Goal: Task Accomplishment & Management: Manage account settings

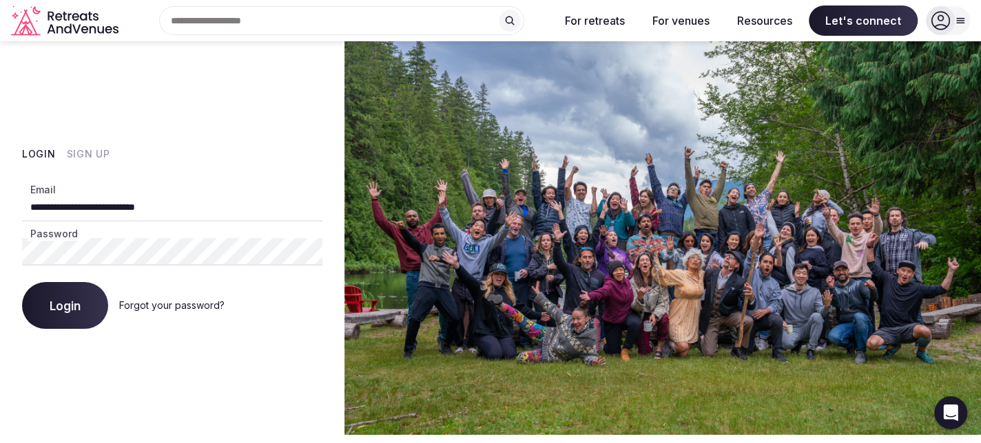
click at [59, 306] on span "Login" at bounding box center [65, 306] width 31 height 14
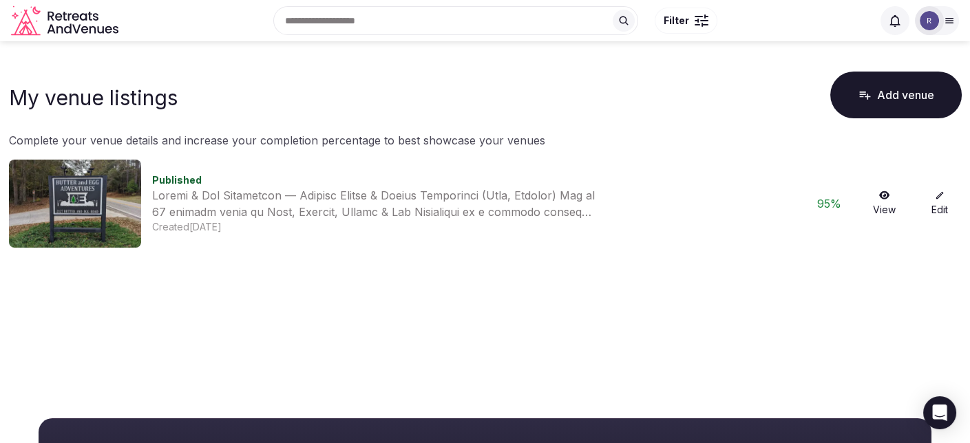
click at [941, 199] on icon at bounding box center [940, 196] width 10 height 10
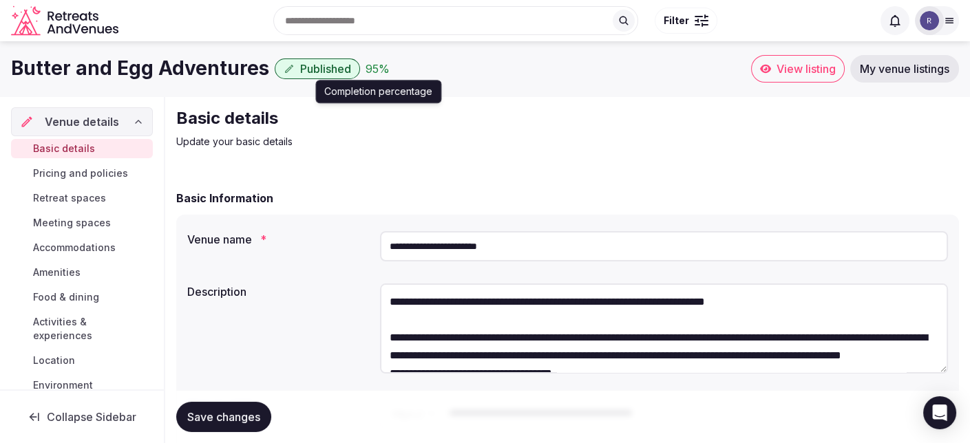
click at [375, 72] on div "95 %" at bounding box center [378, 69] width 24 height 17
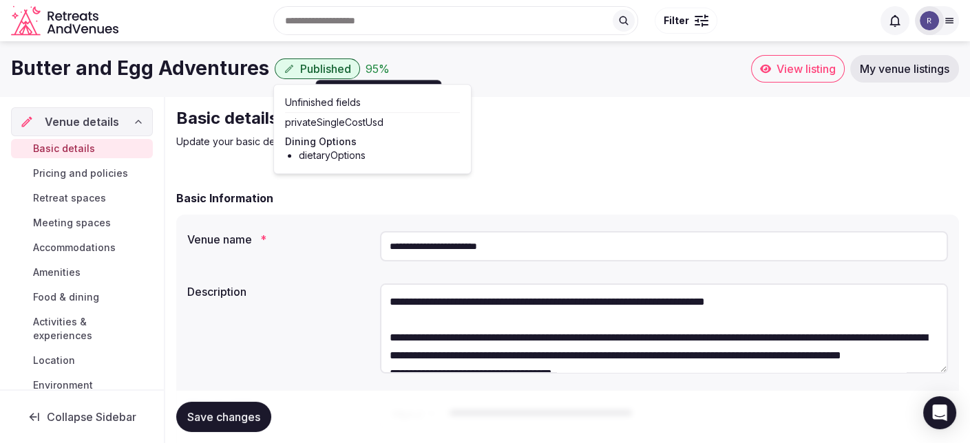
click at [102, 174] on span "Pricing and policies" at bounding box center [80, 174] width 95 height 14
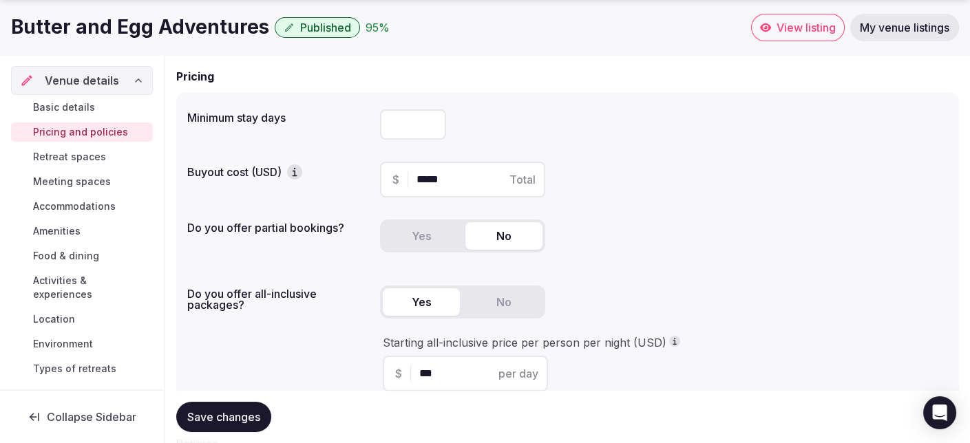
scroll to position [191, 0]
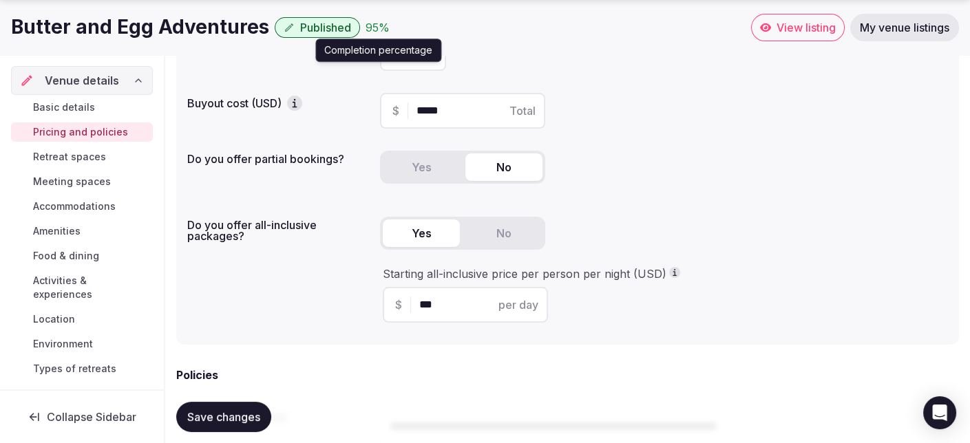
click at [372, 28] on div "95 %" at bounding box center [378, 27] width 24 height 17
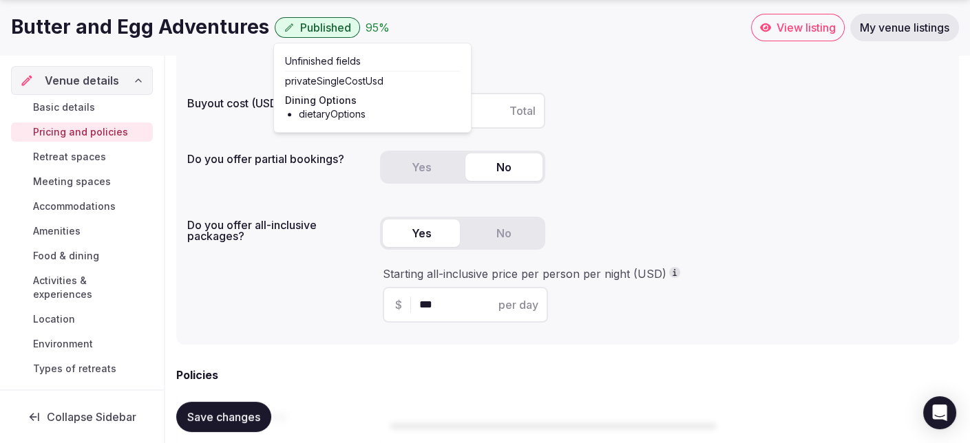
click at [73, 257] on span "Food & dining" at bounding box center [66, 256] width 66 height 14
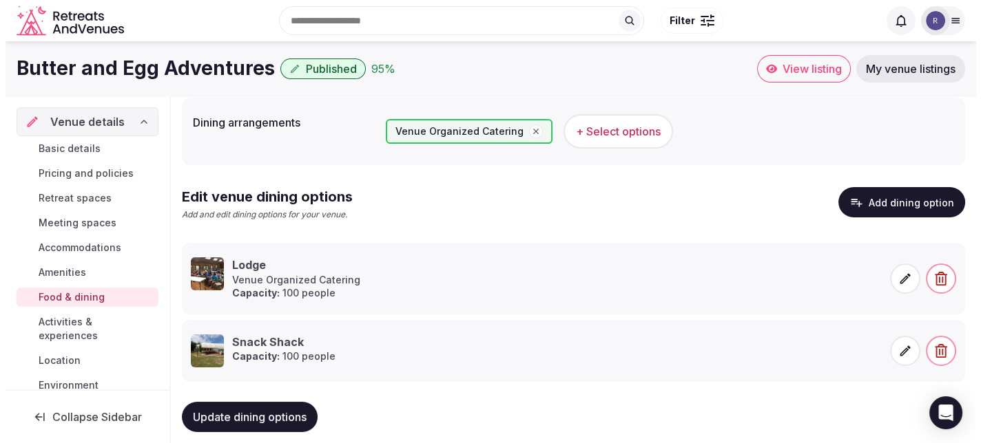
scroll to position [139, 0]
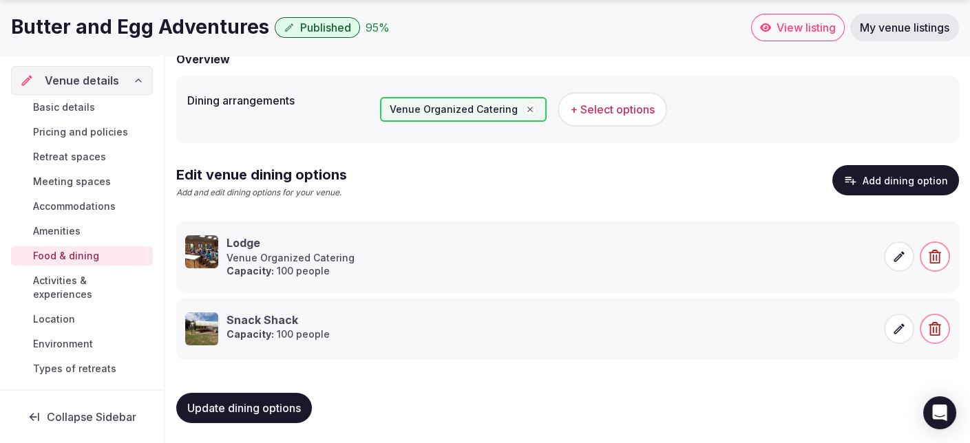
click at [289, 401] on span "Update dining options" at bounding box center [244, 408] width 114 height 14
click at [897, 253] on icon at bounding box center [899, 257] width 14 height 14
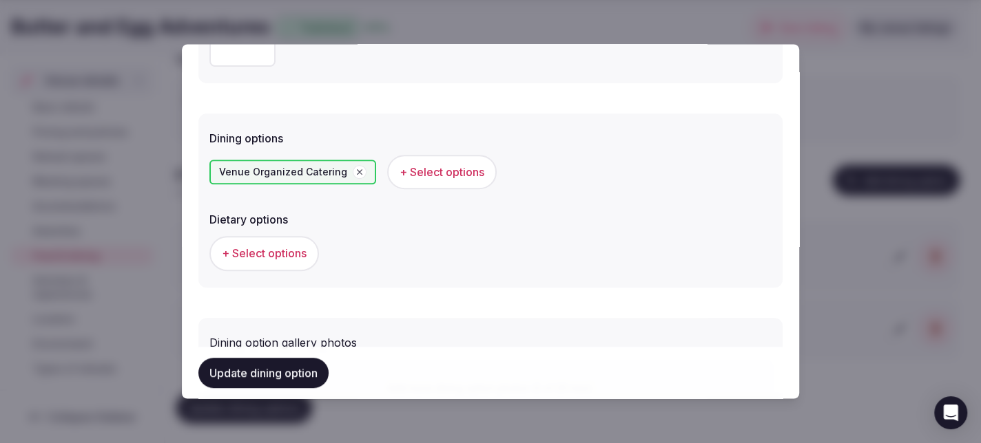
scroll to position [344, 0]
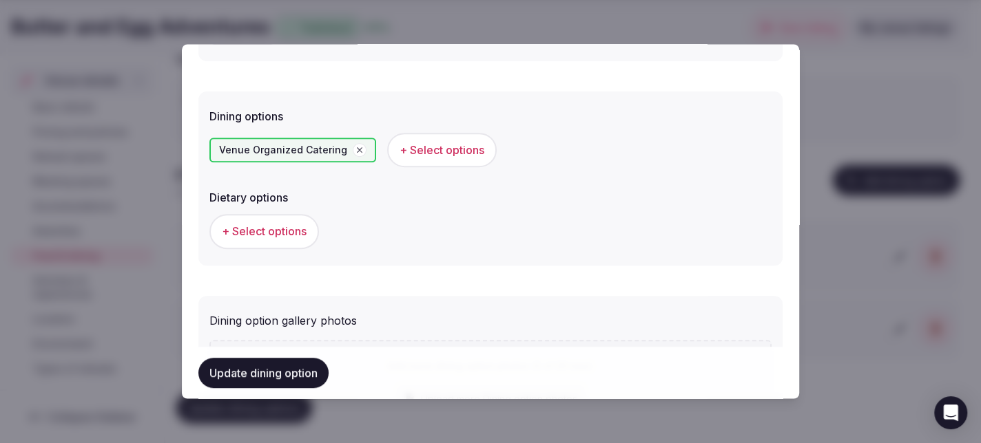
click at [258, 229] on span "+ Select options" at bounding box center [264, 231] width 85 height 15
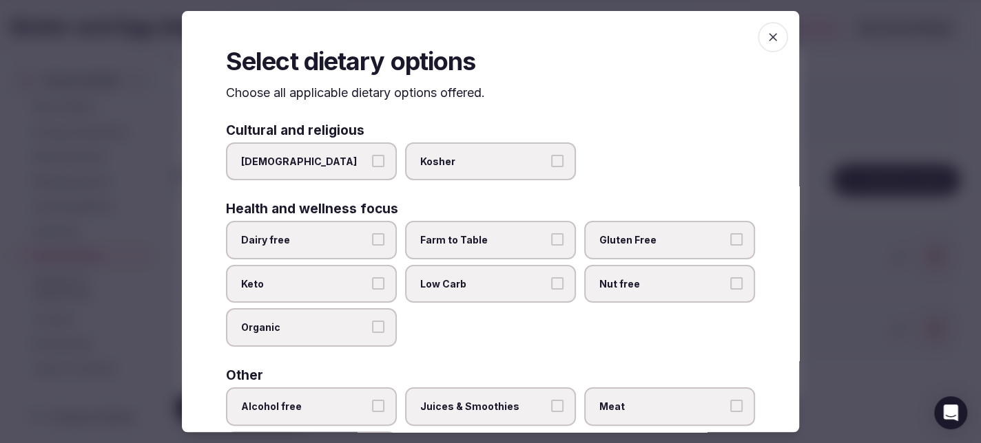
click at [730, 237] on button "Gluten Free" at bounding box center [736, 239] width 12 height 12
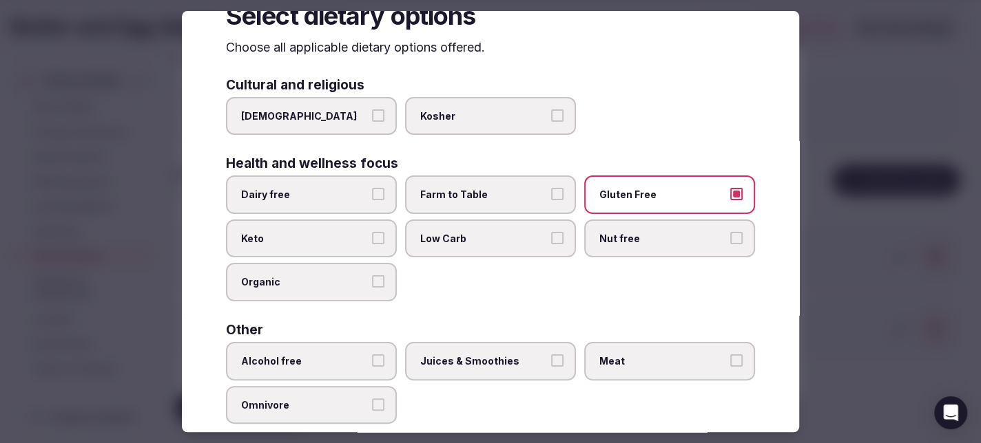
scroll to position [69, 0]
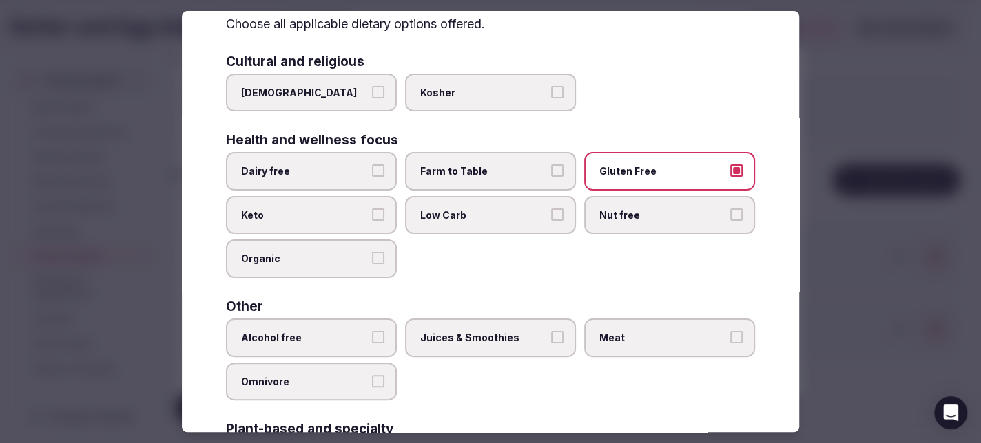
click at [730, 211] on button "Nut free" at bounding box center [736, 215] width 12 height 12
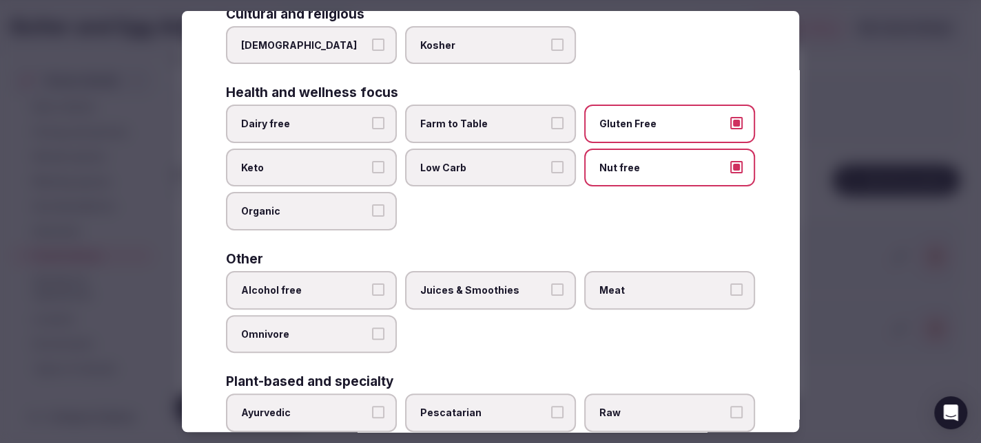
scroll to position [138, 0]
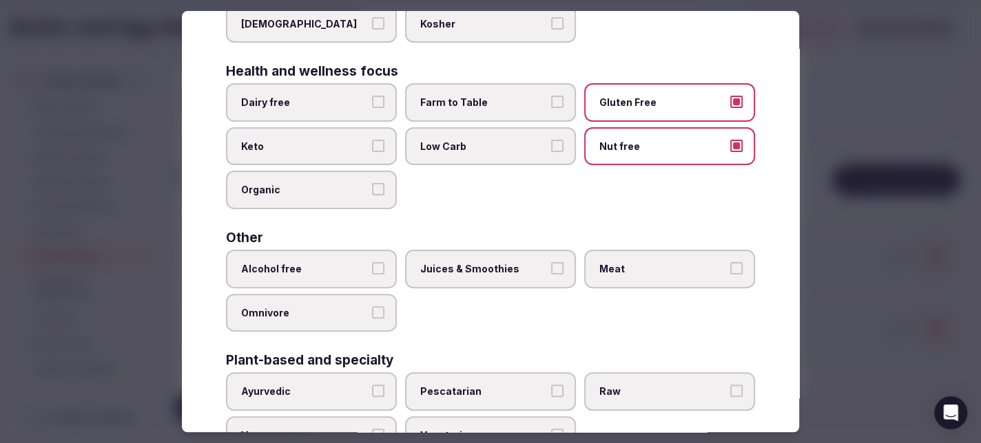
click at [373, 266] on button "Alcohol free" at bounding box center [378, 268] width 12 height 12
click at [730, 265] on button "Meat" at bounding box center [736, 268] width 12 height 12
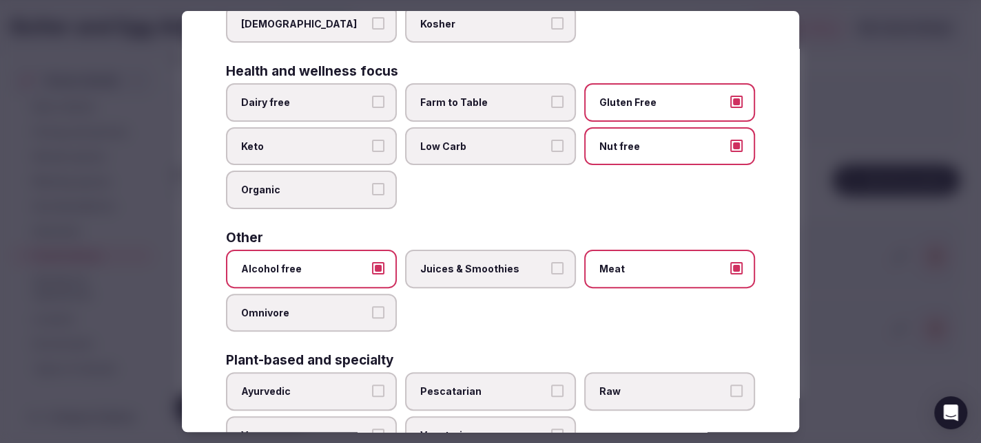
scroll to position [187, 0]
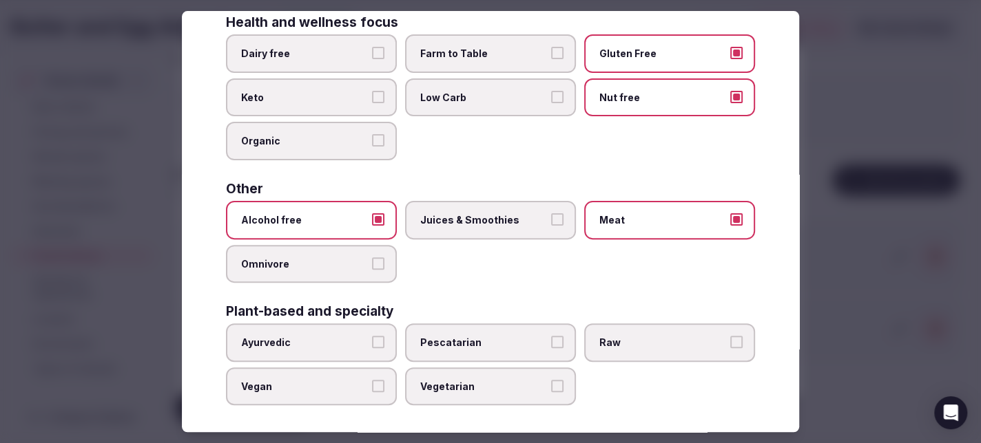
click at [551, 380] on button "Vegetarian" at bounding box center [557, 386] width 12 height 12
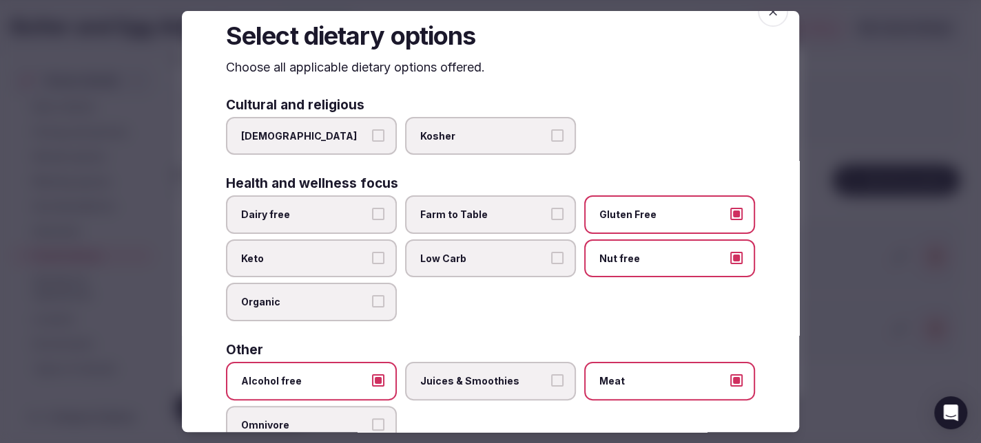
scroll to position [0, 0]
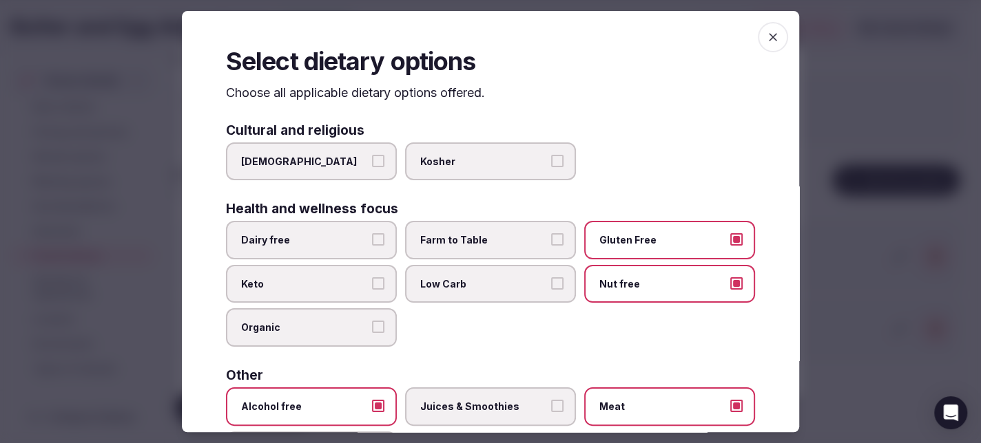
click at [766, 36] on icon "button" at bounding box center [773, 37] width 14 height 14
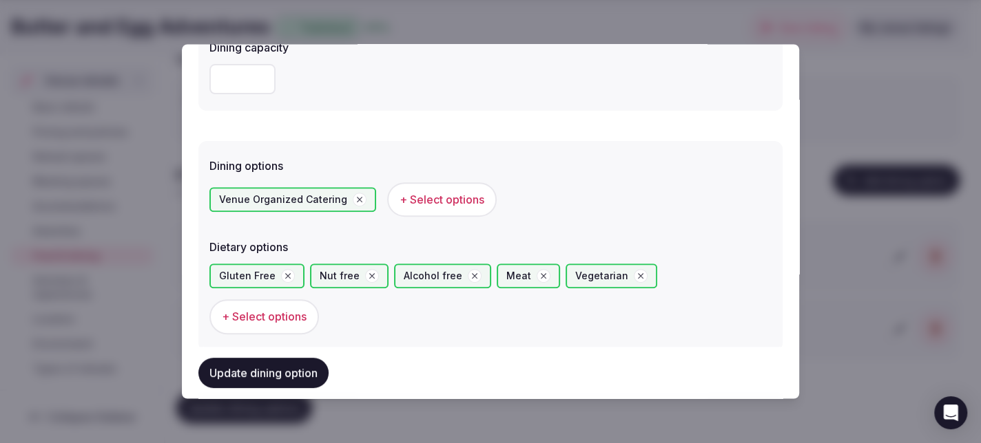
scroll to position [275, 0]
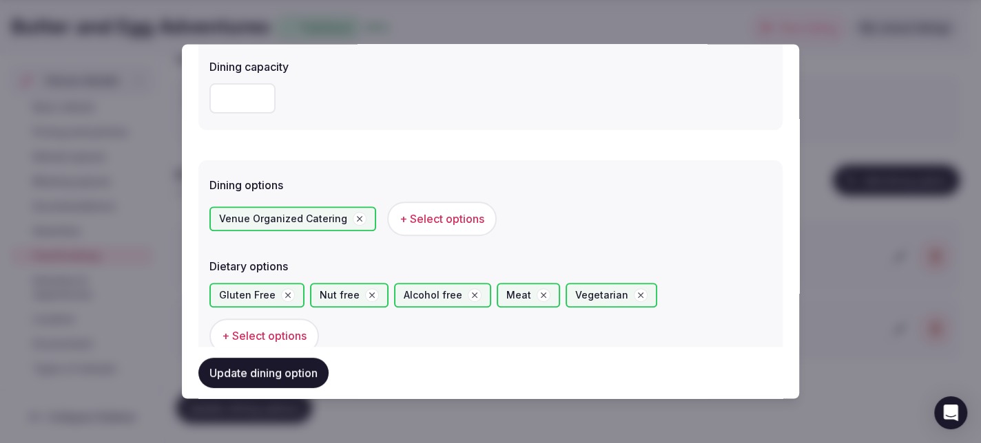
click at [289, 368] on button "Update dining option" at bounding box center [263, 373] width 130 height 30
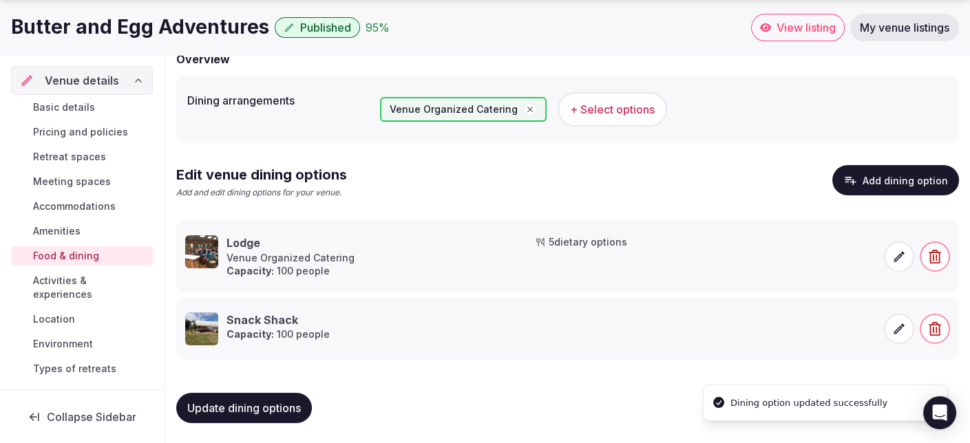
click at [894, 322] on icon at bounding box center [899, 329] width 14 height 14
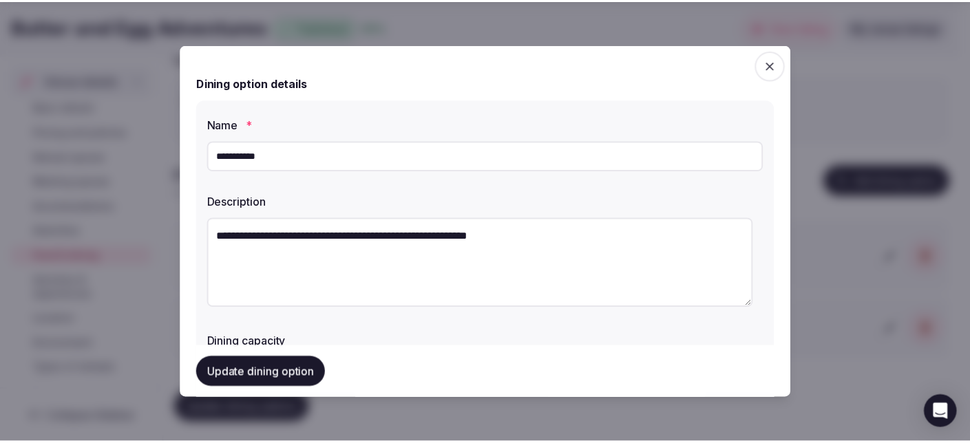
scroll to position [207, 0]
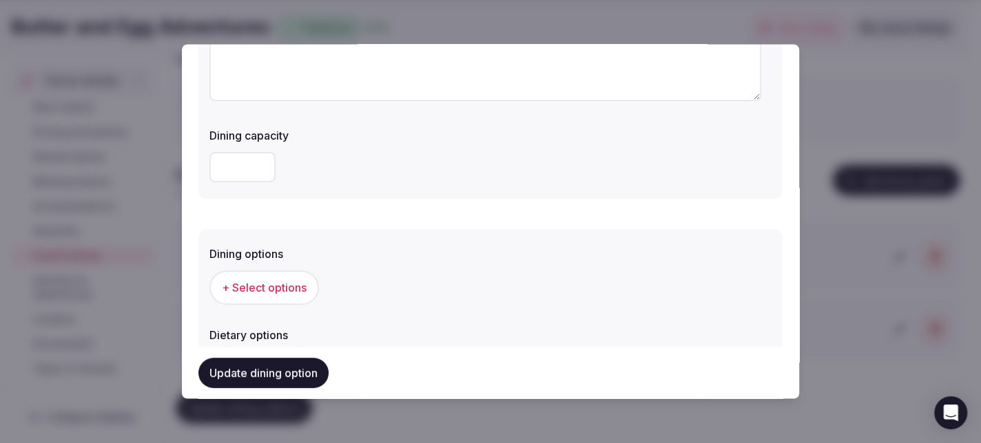
click at [305, 286] on span "+ Select options" at bounding box center [264, 287] width 85 height 15
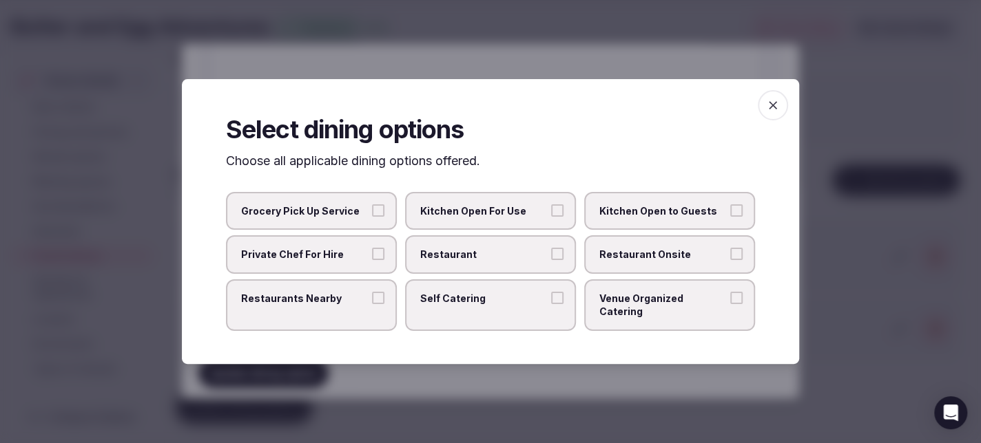
click at [738, 302] on button "Venue Organized Catering" at bounding box center [736, 298] width 12 height 12
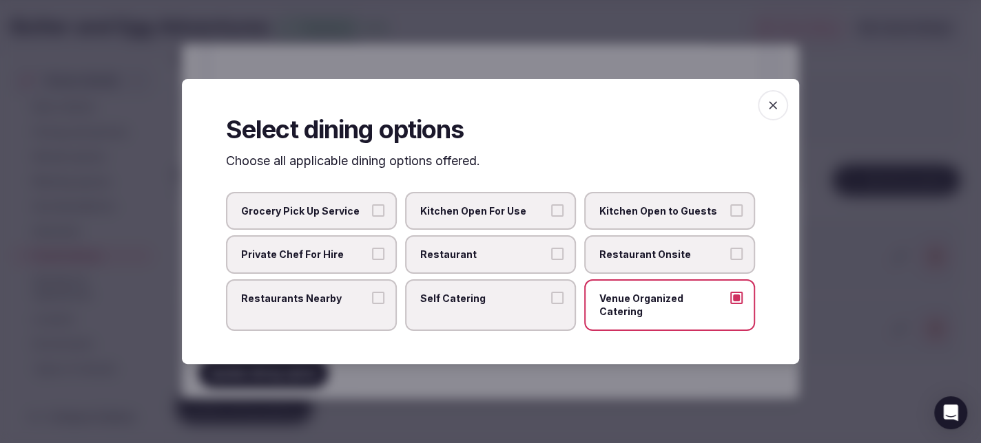
click at [775, 112] on icon "button" at bounding box center [773, 105] width 14 height 14
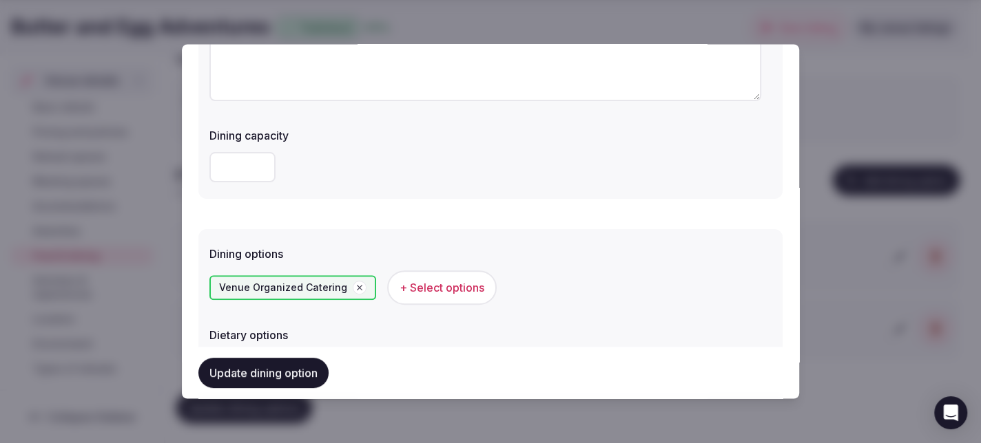
click at [286, 372] on button "Update dining option" at bounding box center [263, 373] width 130 height 30
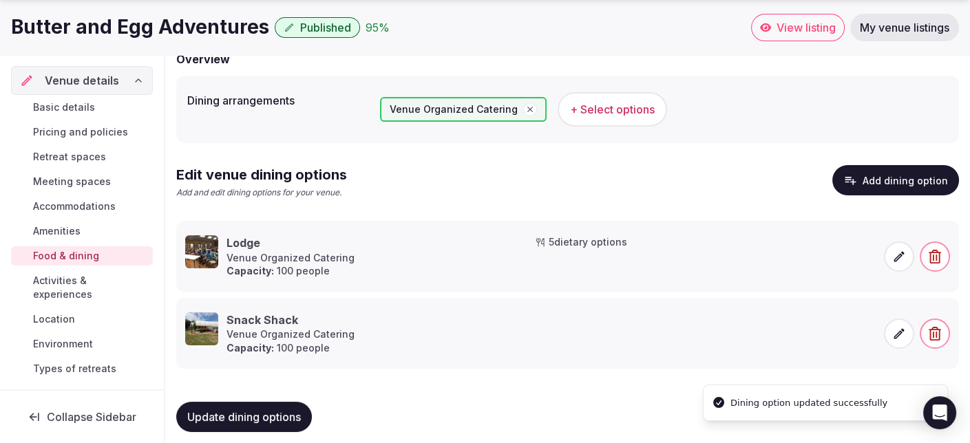
click at [206, 418] on span "Update dining options" at bounding box center [244, 417] width 114 height 14
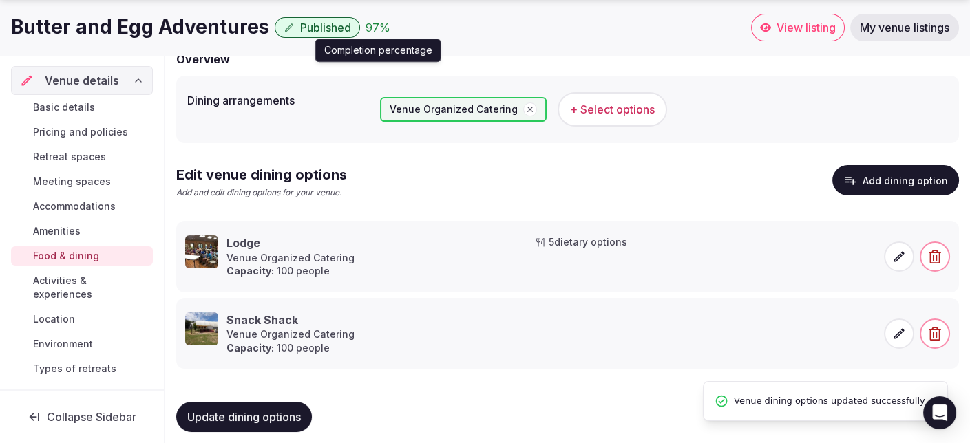
click at [368, 28] on div "97 %" at bounding box center [378, 27] width 25 height 17
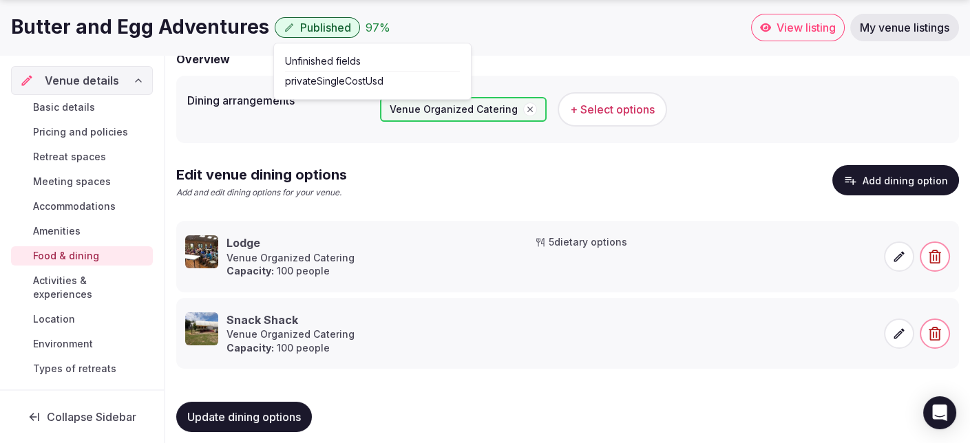
click at [55, 204] on span "Accommodations" at bounding box center [74, 207] width 83 height 14
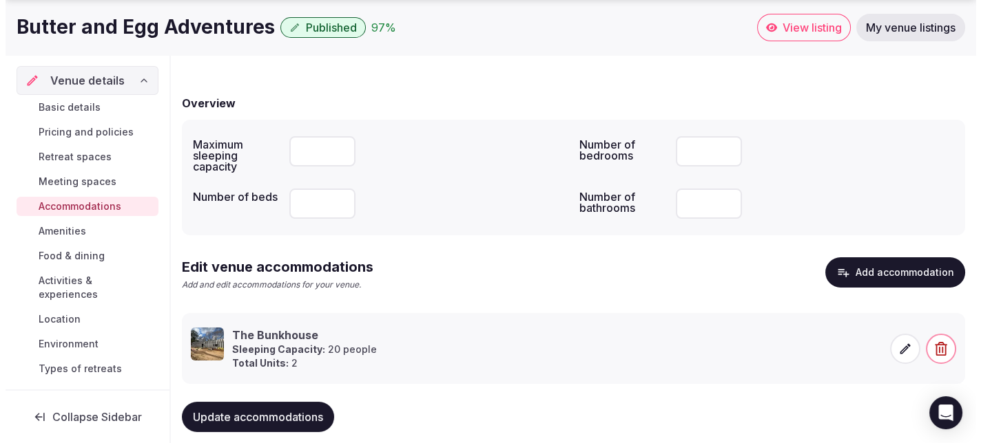
scroll to position [121, 0]
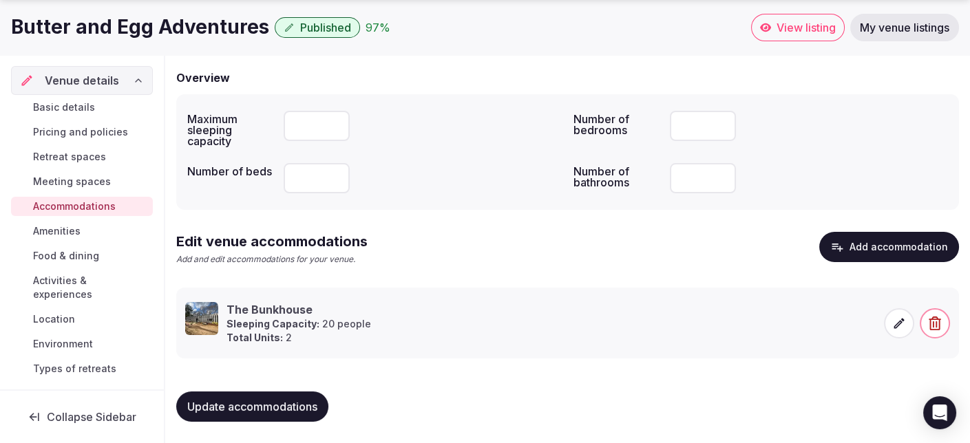
click at [902, 326] on icon at bounding box center [899, 324] width 14 height 14
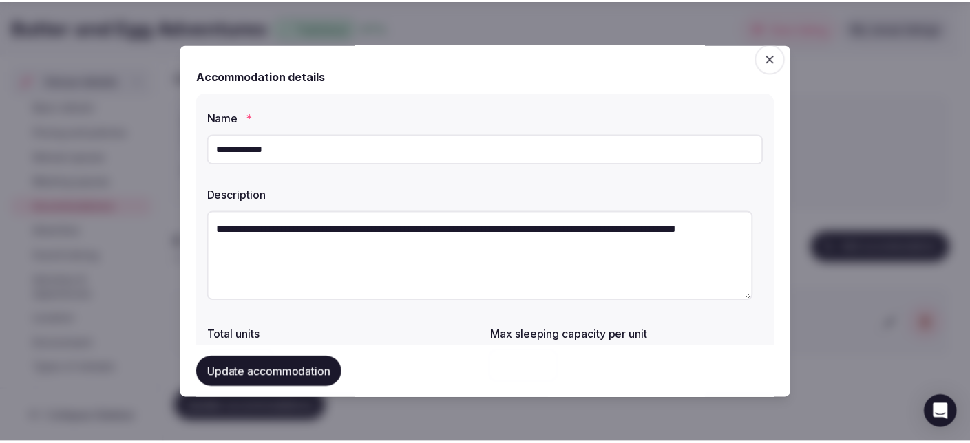
scroll to position [0, 0]
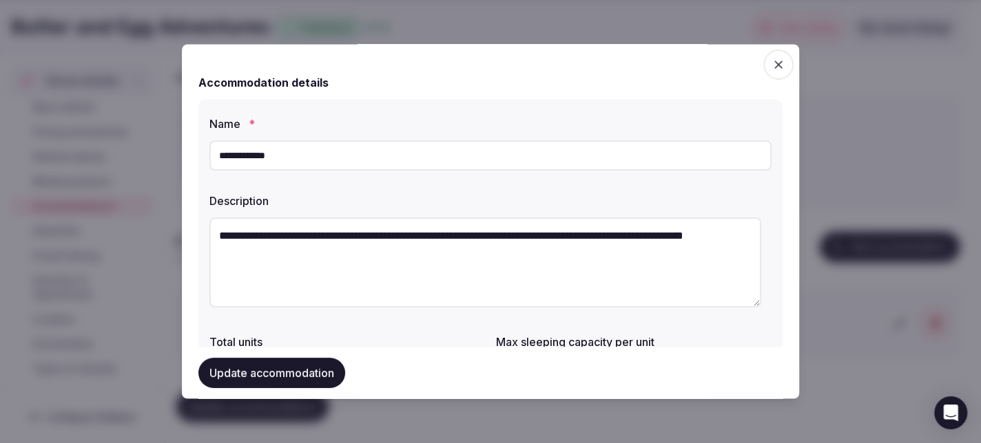
click at [771, 61] on icon "button" at bounding box center [778, 65] width 14 height 14
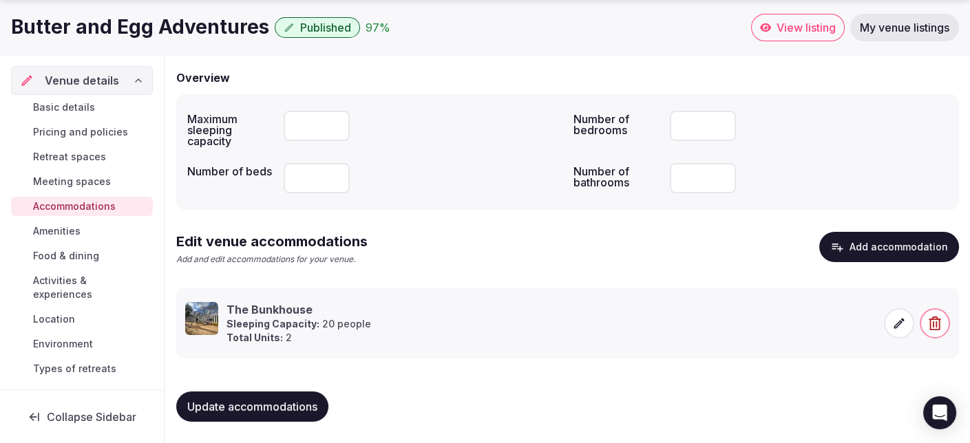
click at [61, 103] on span "Basic details" at bounding box center [64, 108] width 62 height 14
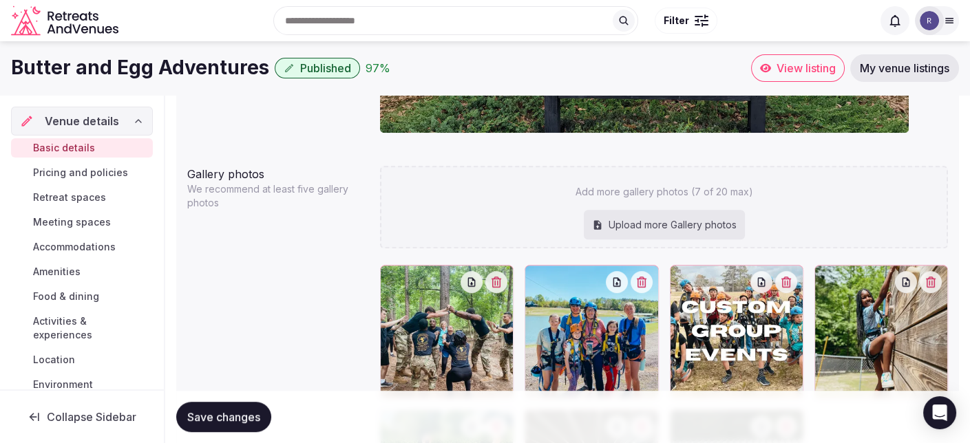
scroll to position [1318, 0]
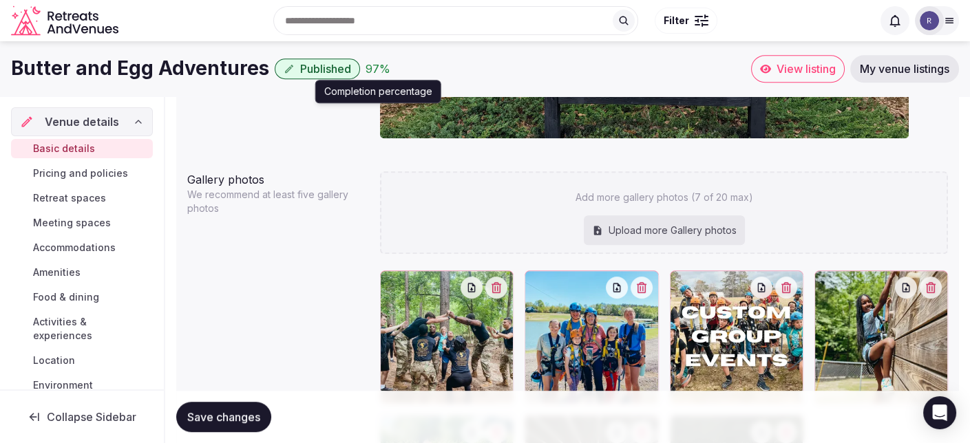
click at [374, 63] on div "97 %" at bounding box center [378, 69] width 25 height 17
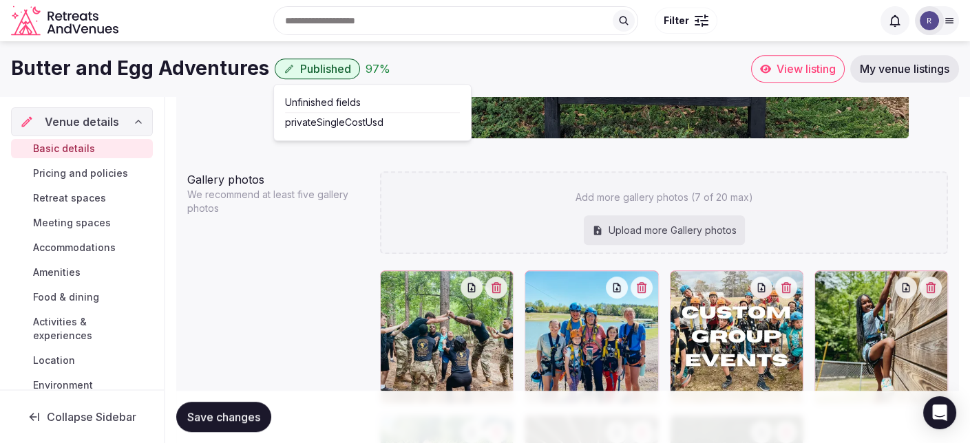
click at [87, 176] on span "Pricing and policies" at bounding box center [80, 174] width 95 height 14
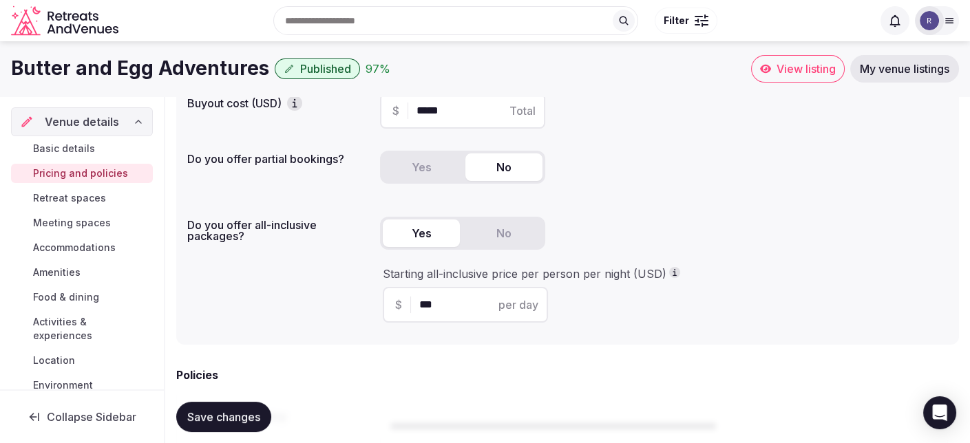
scroll to position [53, 0]
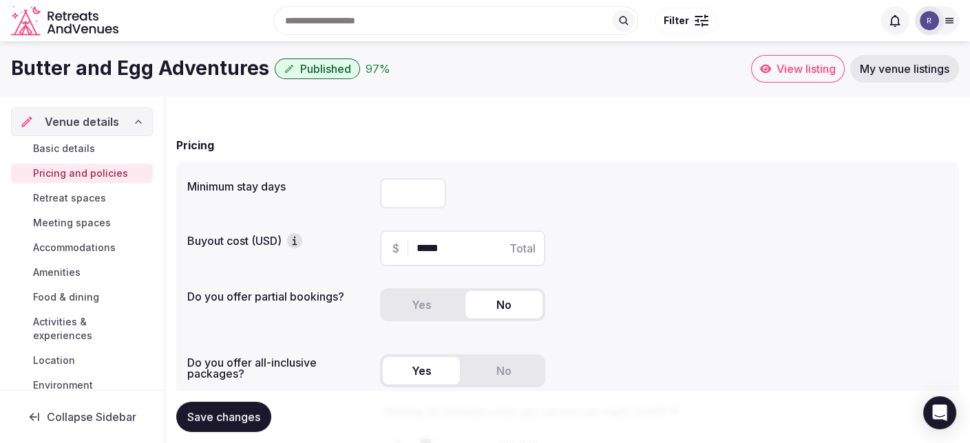
click at [74, 146] on span "Basic details" at bounding box center [64, 149] width 62 height 14
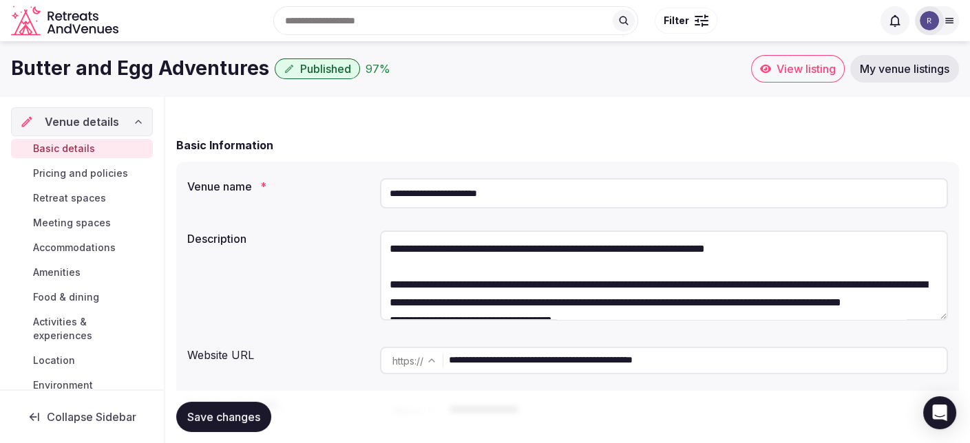
click at [76, 200] on span "Retreat spaces" at bounding box center [69, 198] width 73 height 14
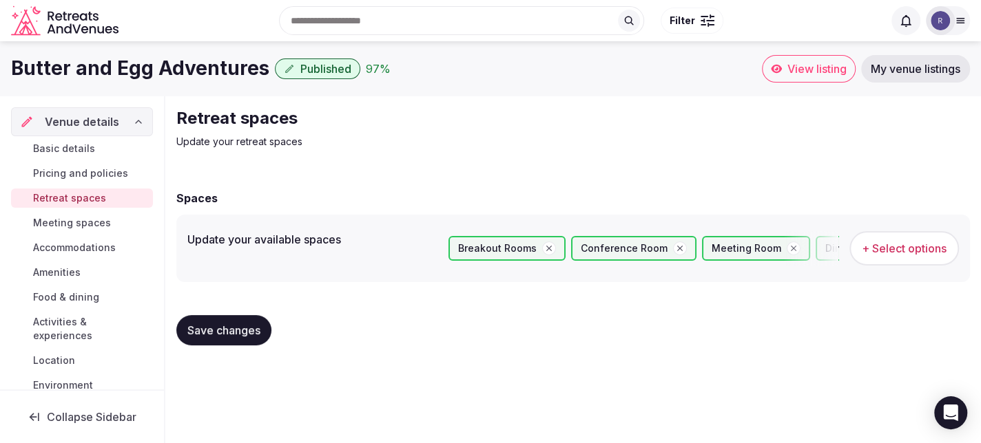
click at [76, 223] on span "Meeting spaces" at bounding box center [72, 223] width 78 height 14
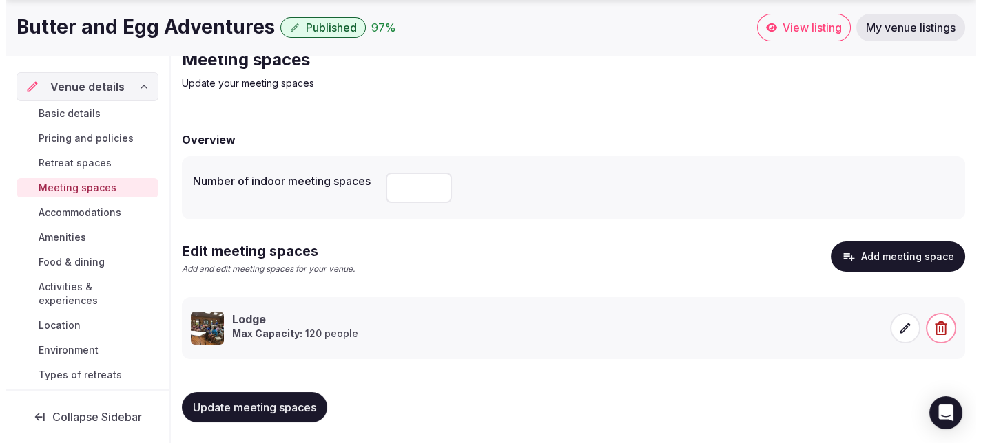
scroll to position [59, 0]
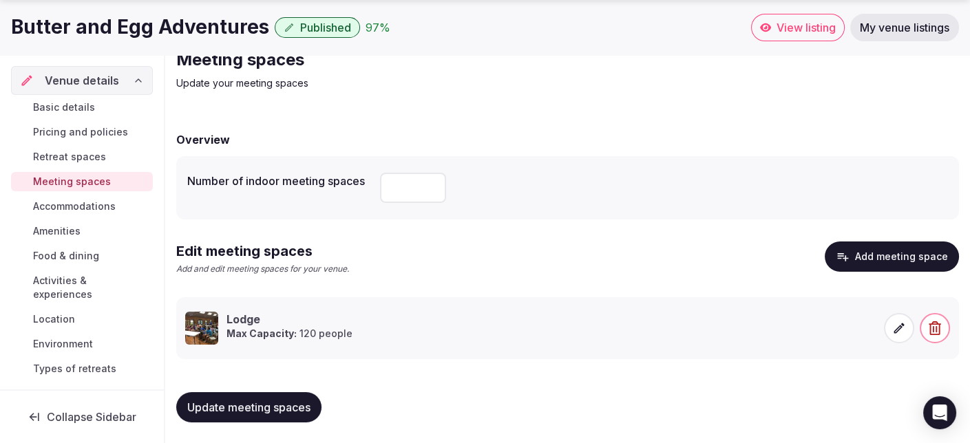
click at [899, 331] on icon at bounding box center [899, 329] width 14 height 14
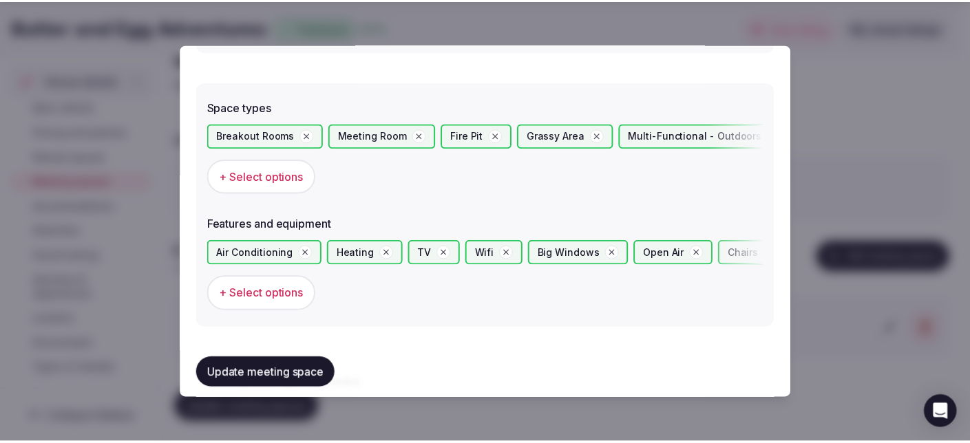
scroll to position [733, 0]
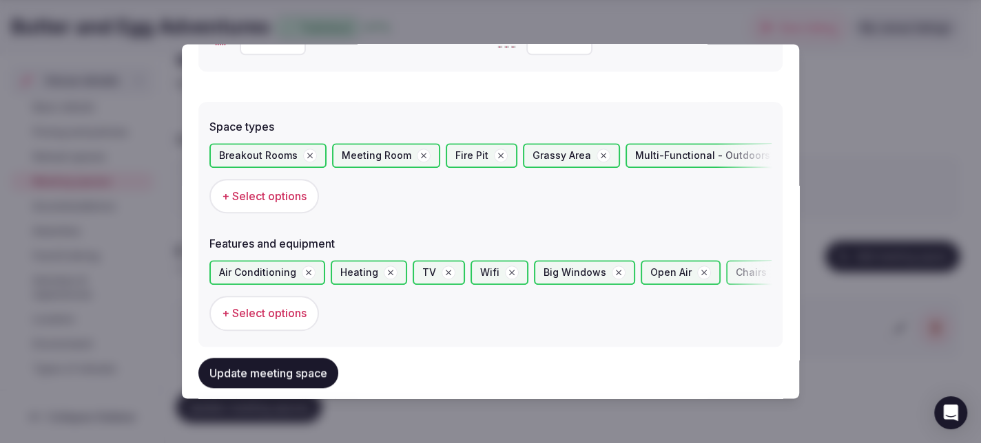
click at [815, 149] on div at bounding box center [490, 221] width 981 height 443
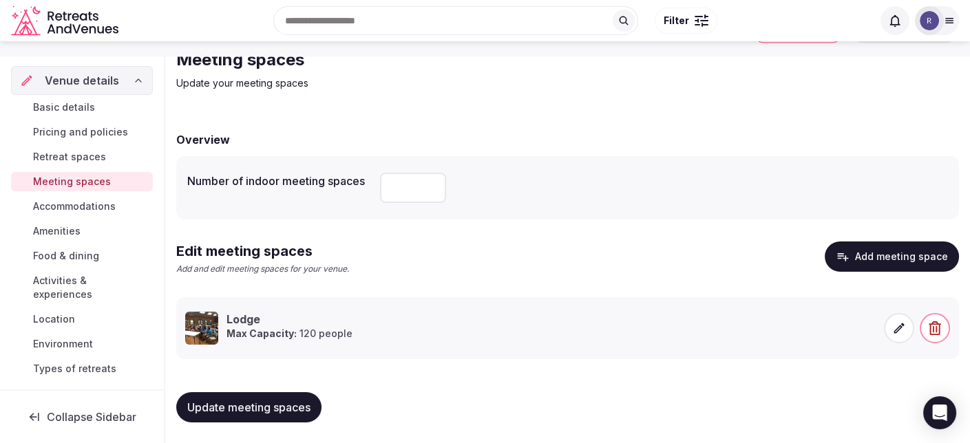
scroll to position [0, 0]
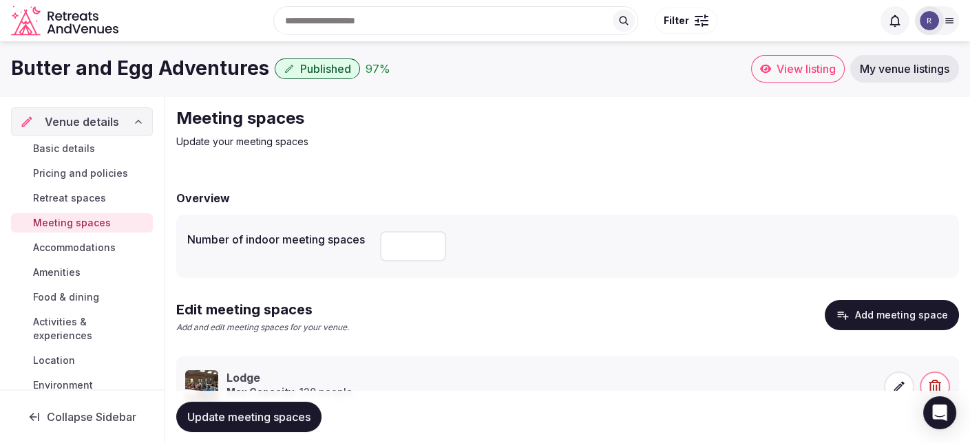
click at [97, 249] on span "Accommodations" at bounding box center [74, 248] width 83 height 14
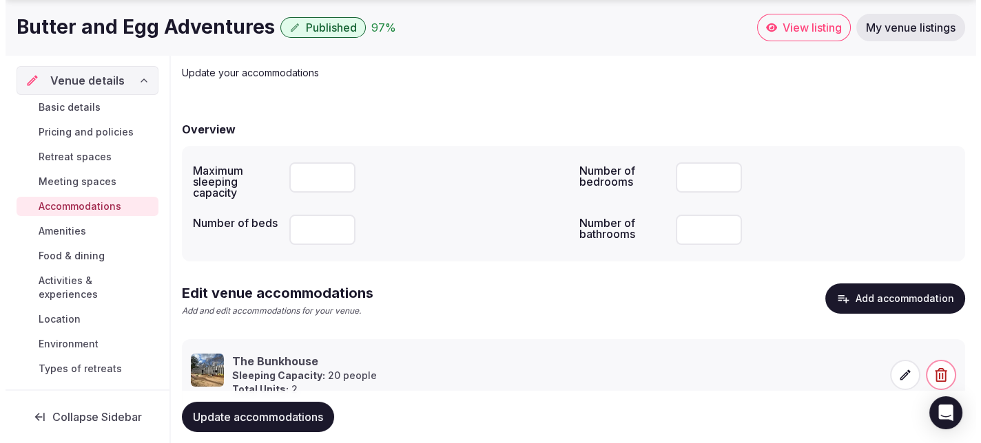
scroll to position [121, 0]
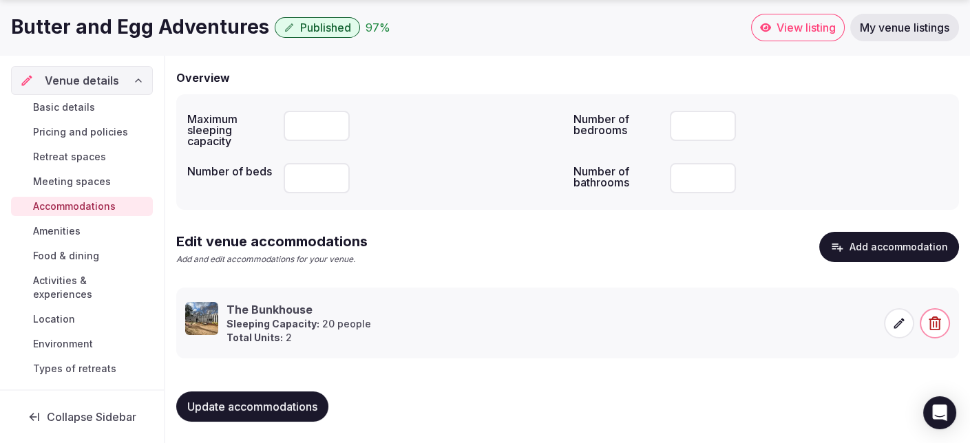
click at [904, 318] on icon at bounding box center [899, 324] width 14 height 14
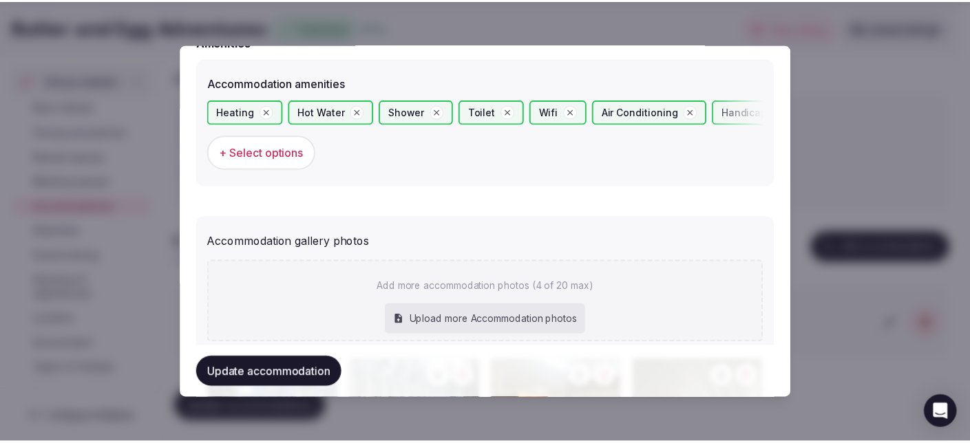
scroll to position [1329, 0]
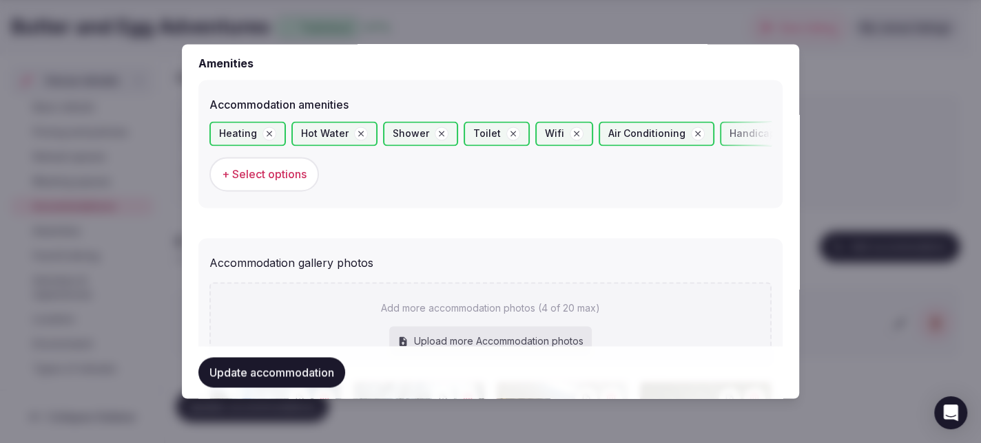
click at [826, 125] on div at bounding box center [490, 221] width 981 height 443
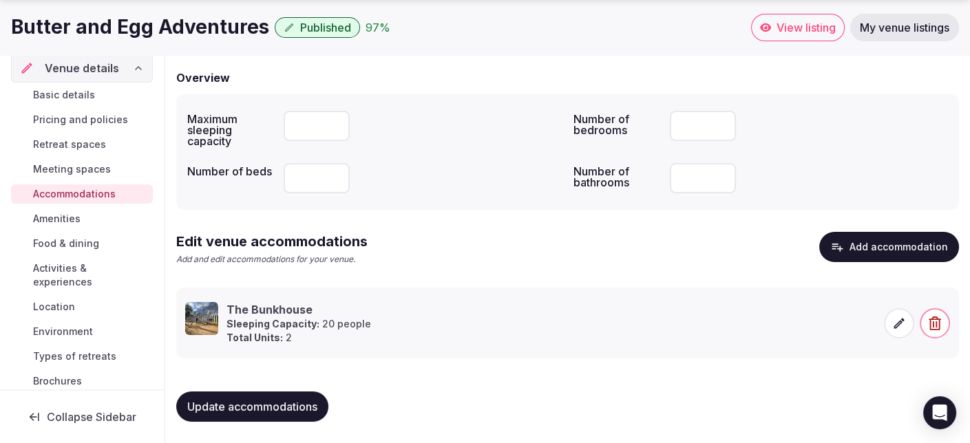
scroll to position [0, 0]
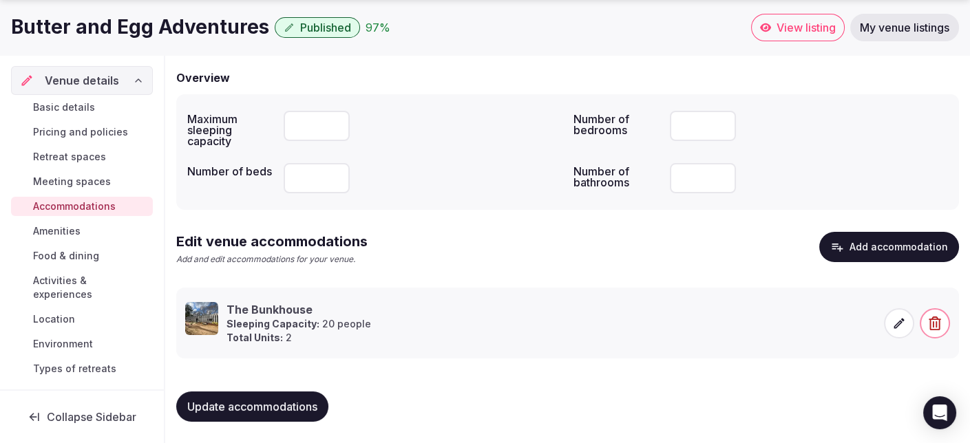
click at [69, 105] on span "Basic details" at bounding box center [64, 108] width 62 height 14
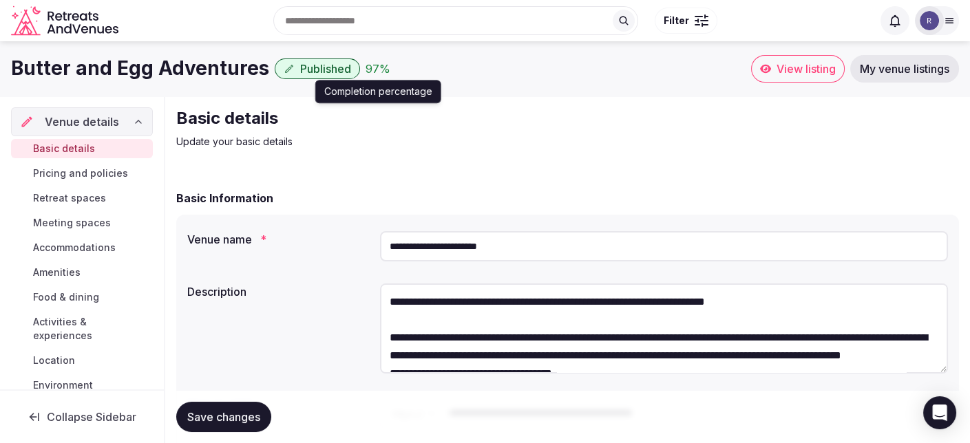
click at [370, 63] on div "97 %" at bounding box center [378, 69] width 25 height 17
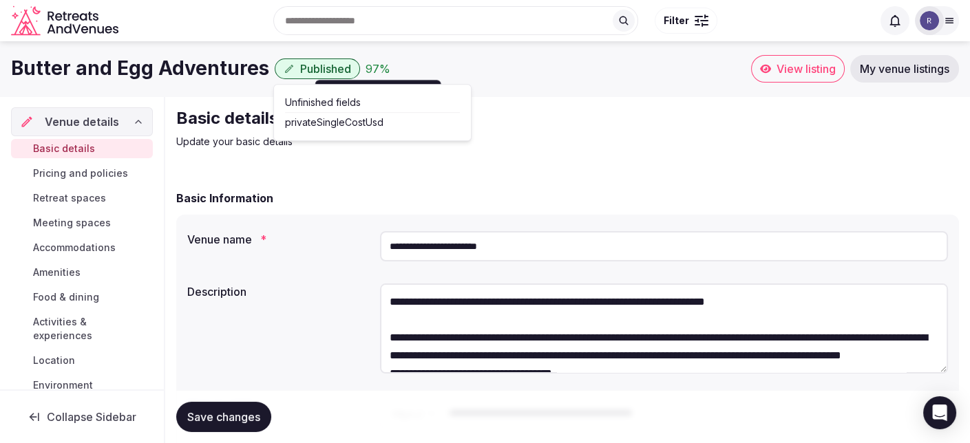
click at [350, 121] on div "privateSingleCostUsd" at bounding box center [372, 123] width 175 height 14
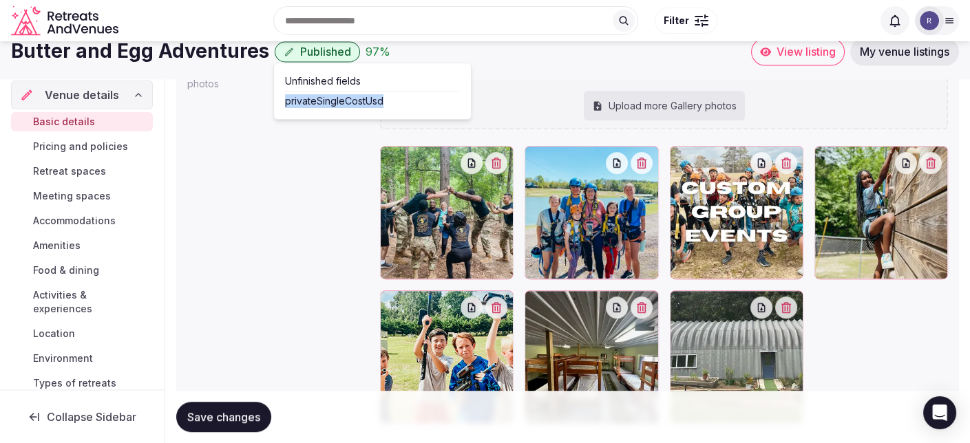
scroll to position [1387, 0]
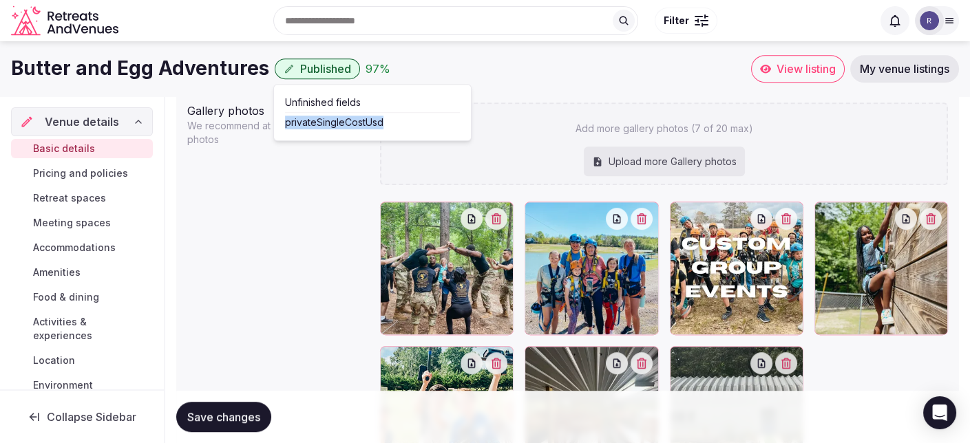
click at [90, 170] on span "Pricing and policies" at bounding box center [80, 174] width 95 height 14
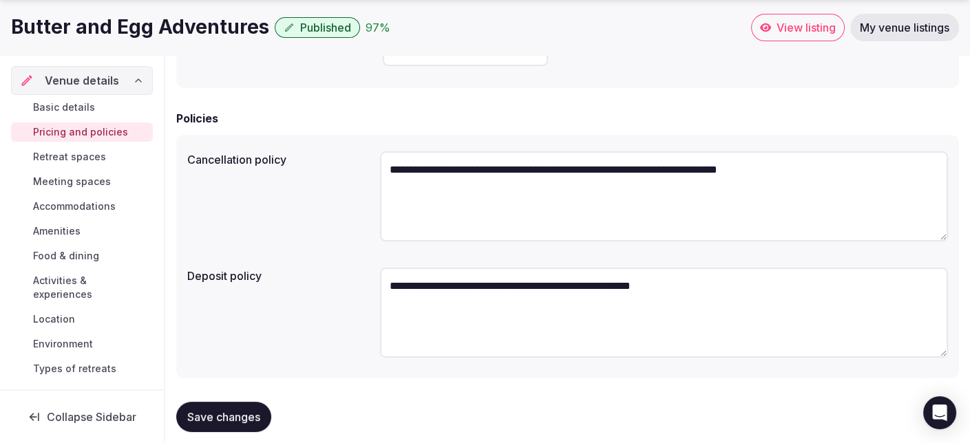
scroll to position [466, 0]
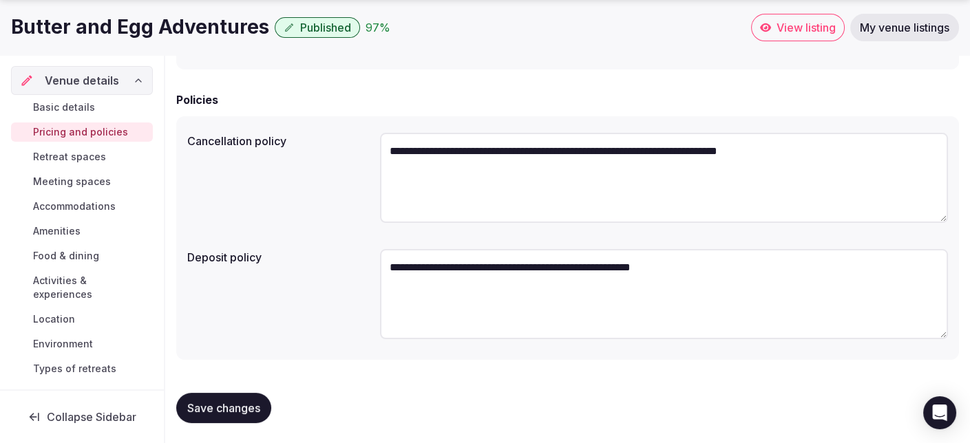
click at [69, 158] on span "Retreat spaces" at bounding box center [69, 157] width 73 height 14
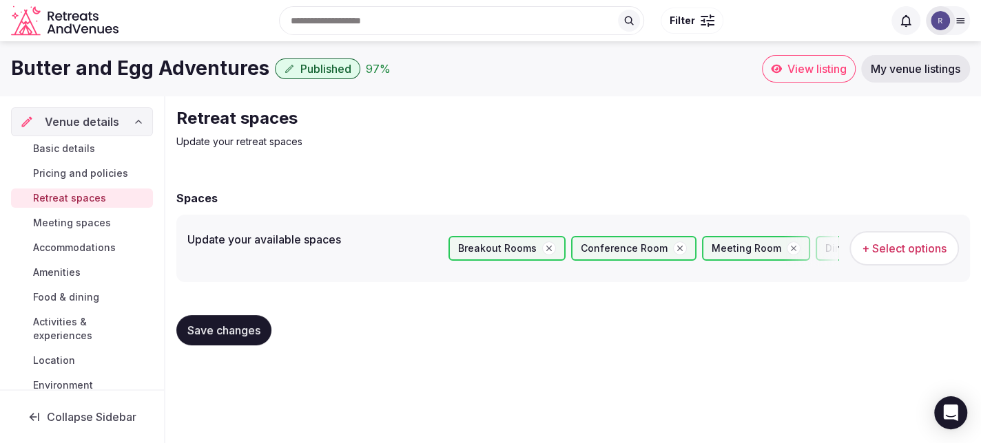
click at [51, 222] on span "Meeting spaces" at bounding box center [72, 223] width 78 height 14
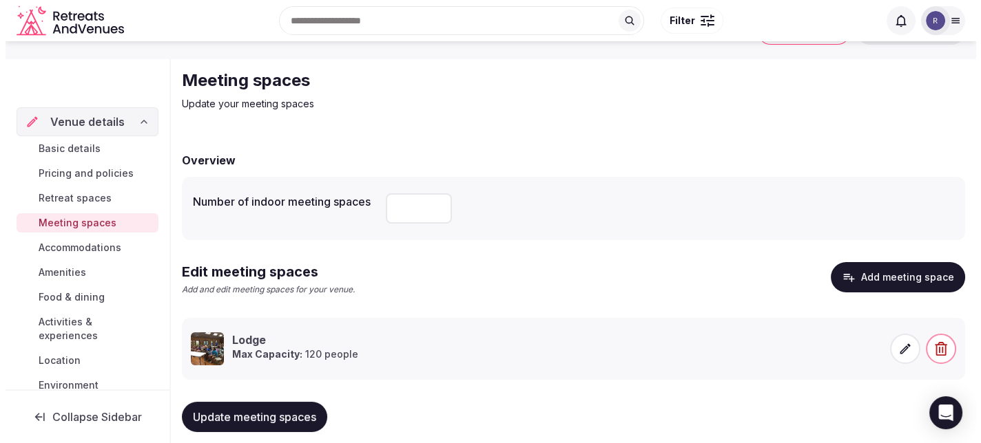
scroll to position [59, 0]
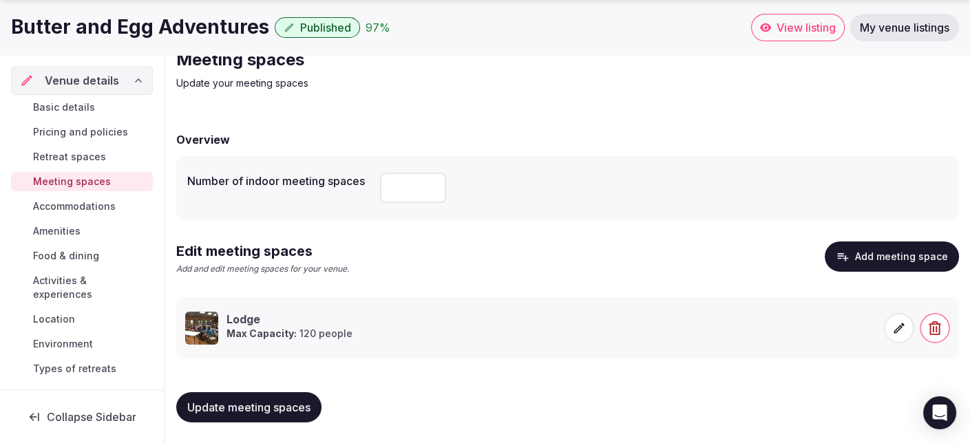
click at [894, 331] on icon at bounding box center [899, 328] width 10 height 10
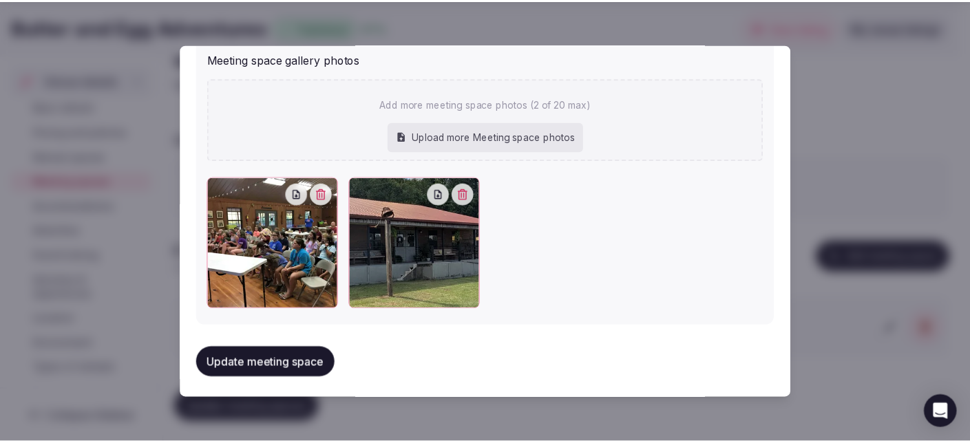
scroll to position [871, 0]
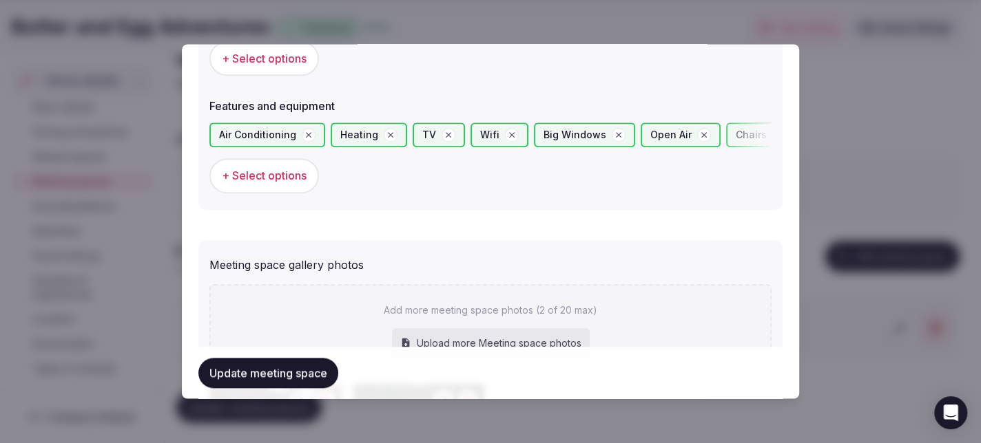
click at [810, 125] on div at bounding box center [490, 221] width 981 height 443
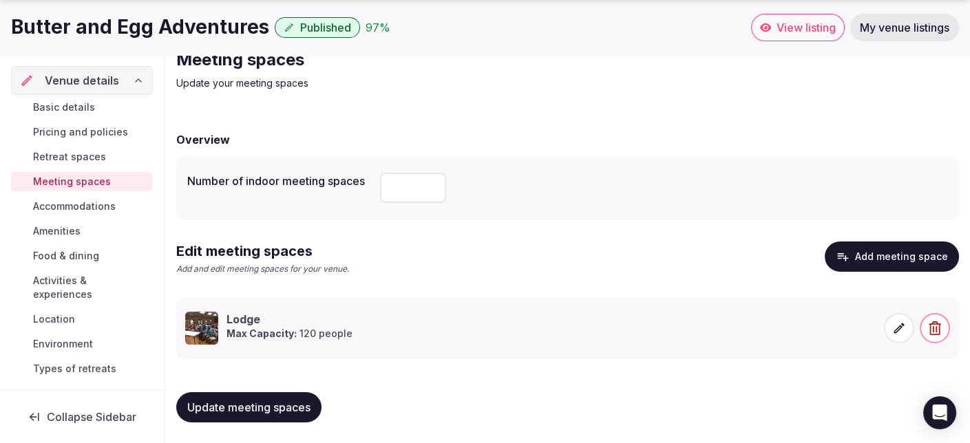
click at [78, 208] on span "Accommodations" at bounding box center [74, 207] width 83 height 14
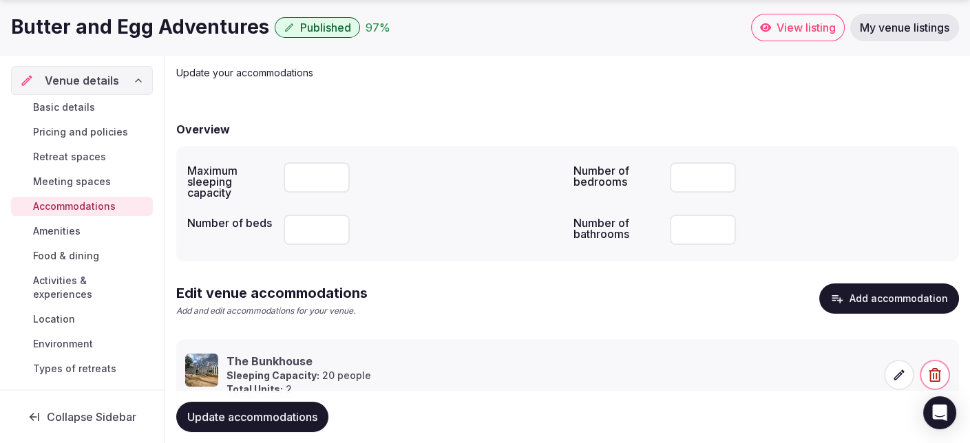
scroll to position [121, 0]
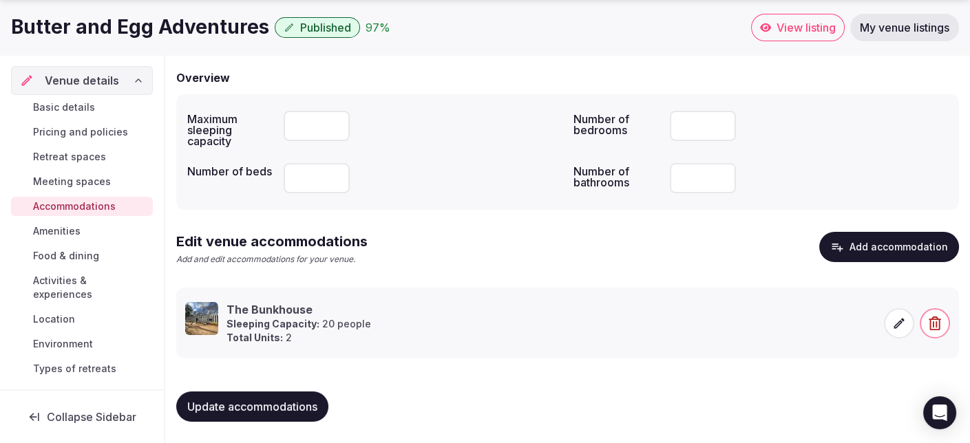
click at [50, 227] on span "Amenities" at bounding box center [57, 231] width 48 height 14
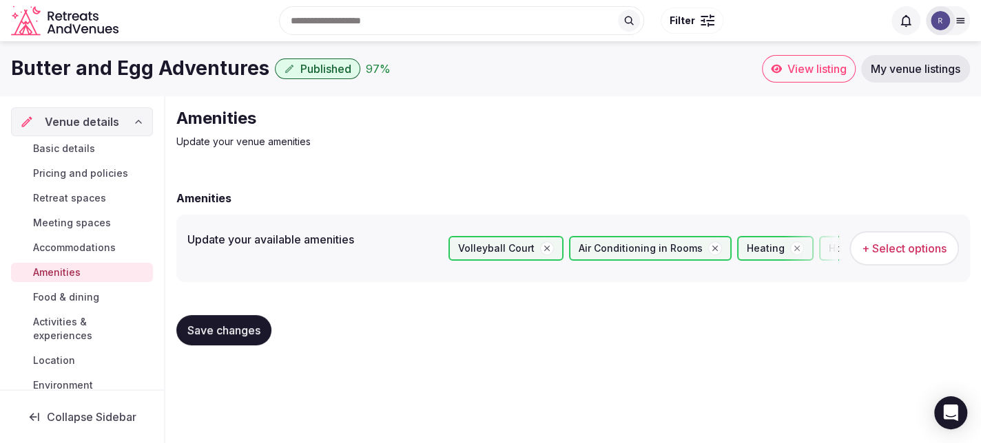
click at [91, 296] on span "Food & dining" at bounding box center [66, 298] width 66 height 14
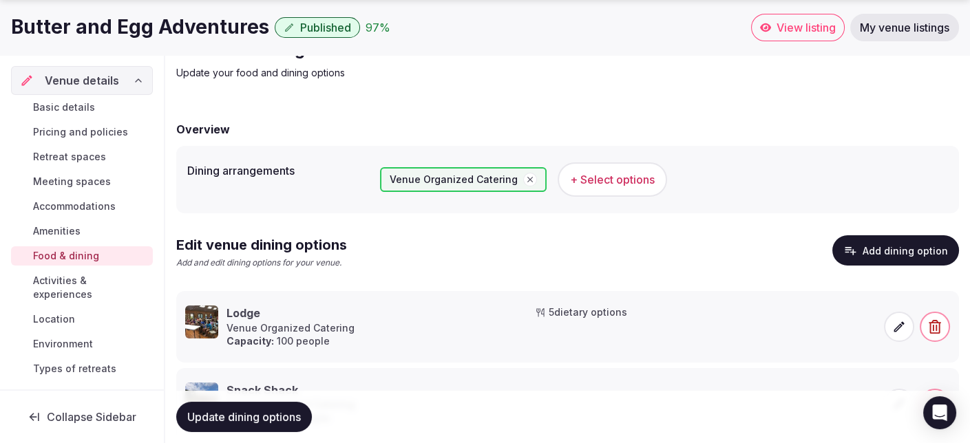
scroll to position [138, 0]
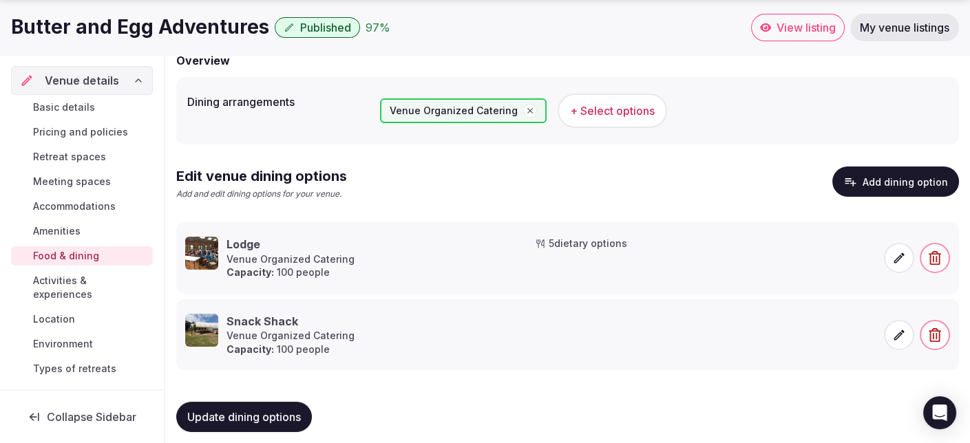
click at [68, 286] on span "Activities & experiences" at bounding box center [90, 288] width 114 height 28
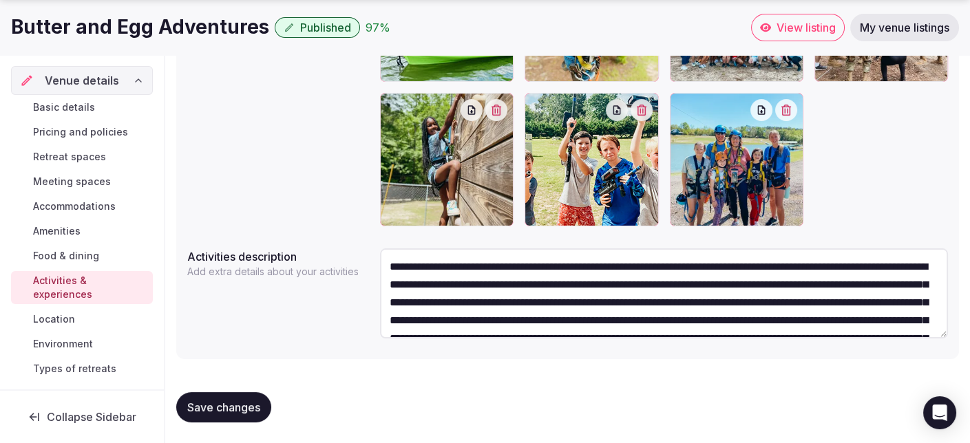
scroll to position [26, 0]
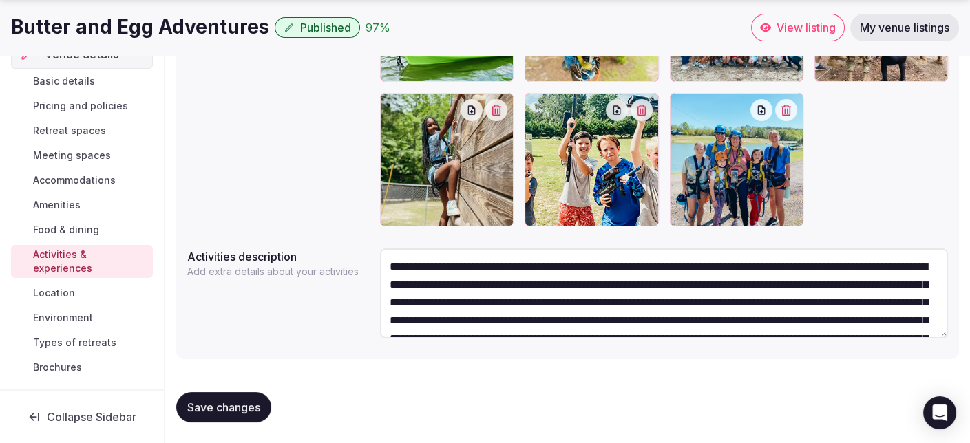
click at [61, 343] on span "Types of retreats" at bounding box center [74, 343] width 83 height 14
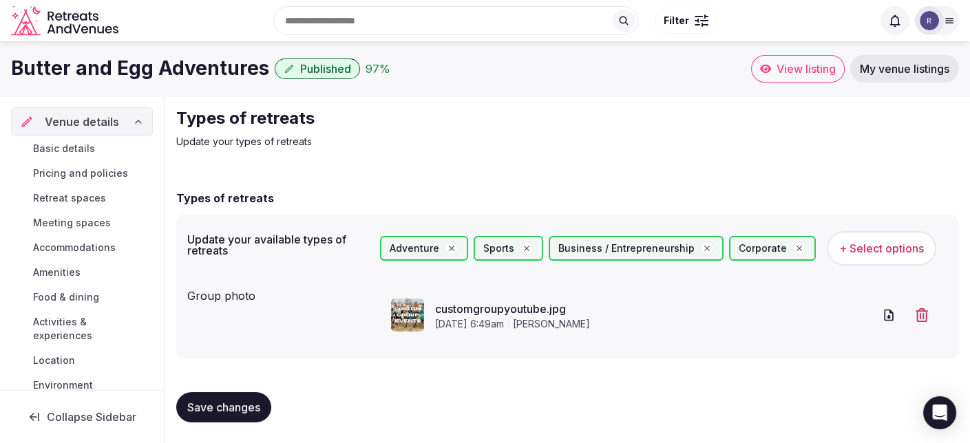
click at [63, 144] on span "Basic details" at bounding box center [64, 149] width 62 height 14
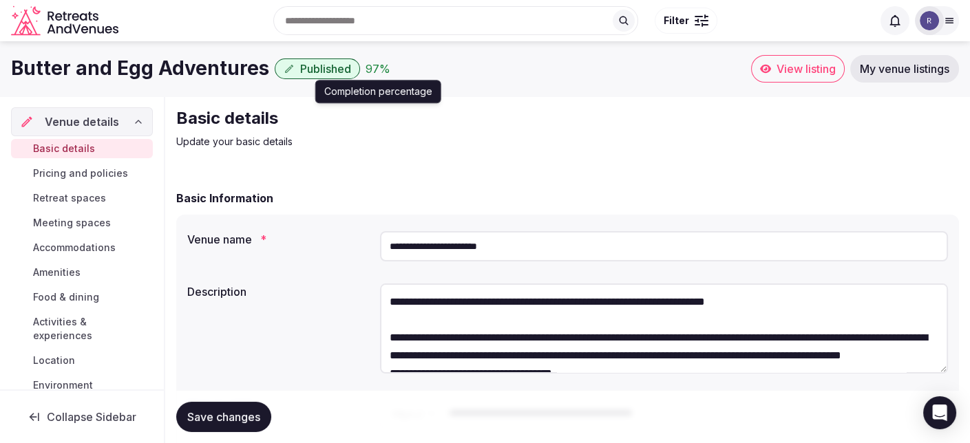
click at [370, 72] on div "97 %" at bounding box center [378, 69] width 25 height 17
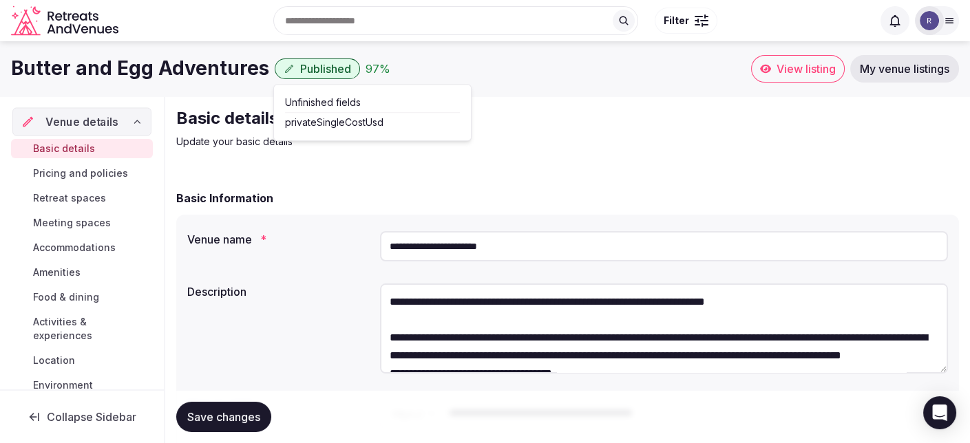
click at [132, 122] on icon at bounding box center [137, 121] width 11 height 11
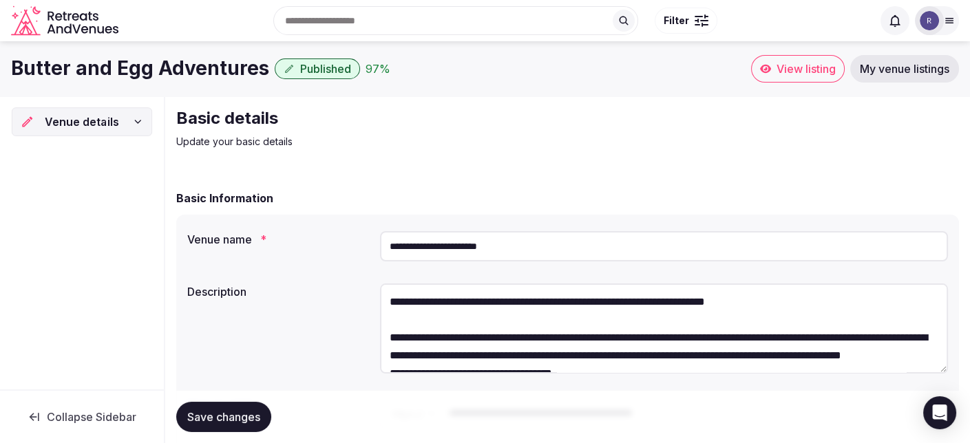
click at [132, 121] on div "Venue details" at bounding box center [82, 122] width 123 height 17
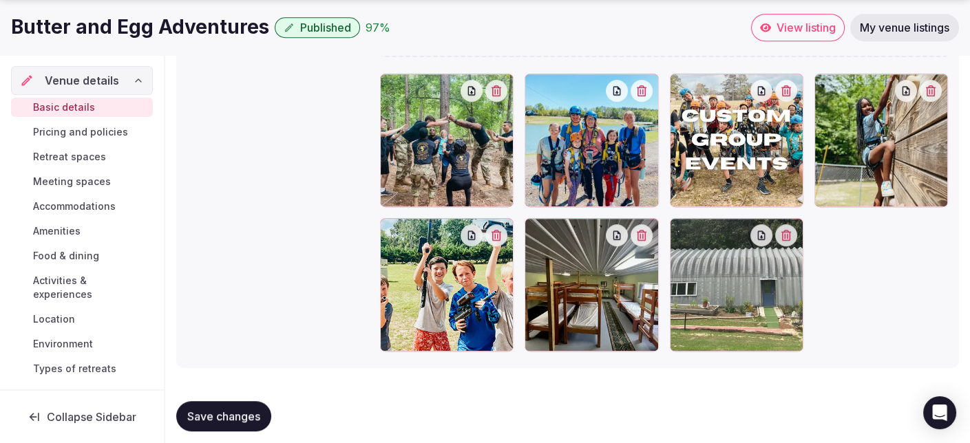
scroll to position [1525, 0]
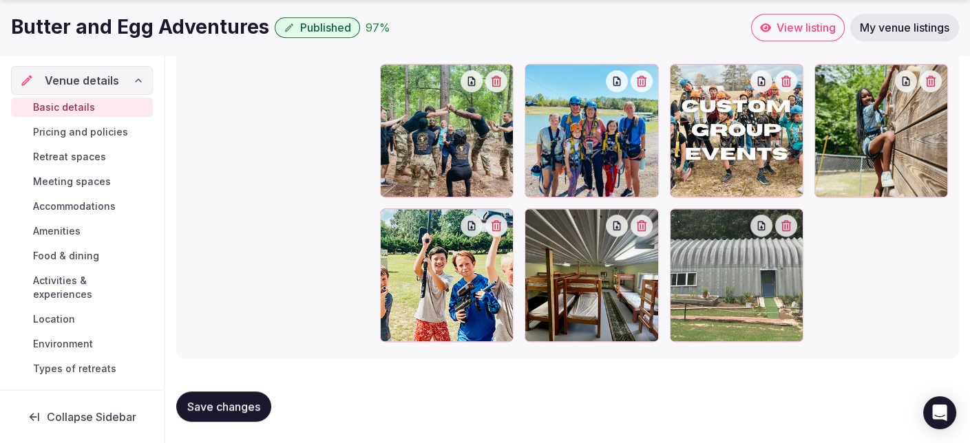
click at [107, 132] on span "Pricing and policies" at bounding box center [80, 132] width 95 height 14
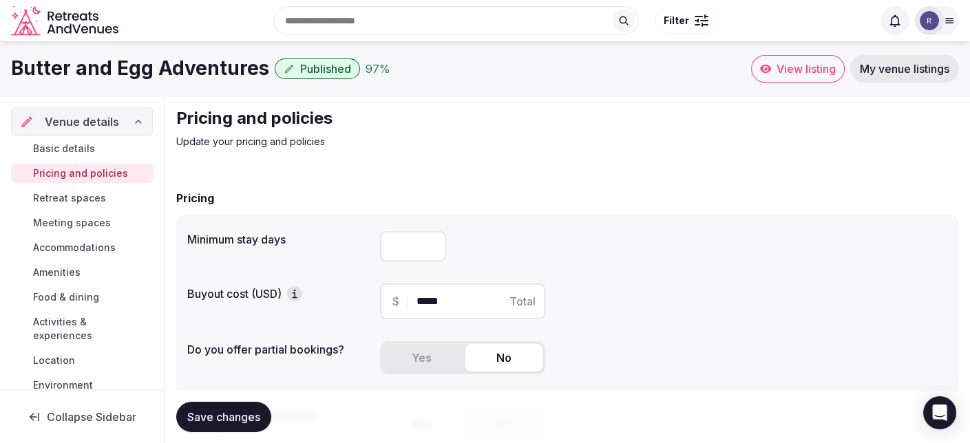
click at [97, 198] on span "Retreat spaces" at bounding box center [69, 198] width 73 height 14
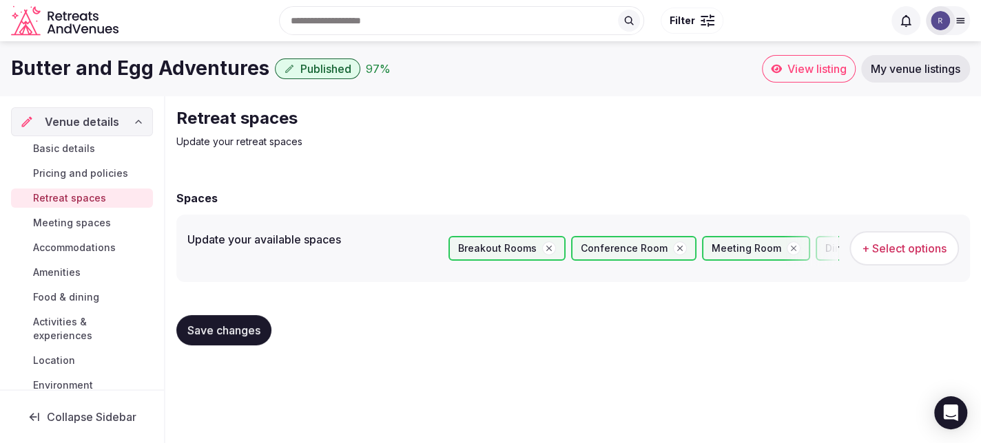
click at [902, 244] on span "+ Select options" at bounding box center [903, 248] width 85 height 15
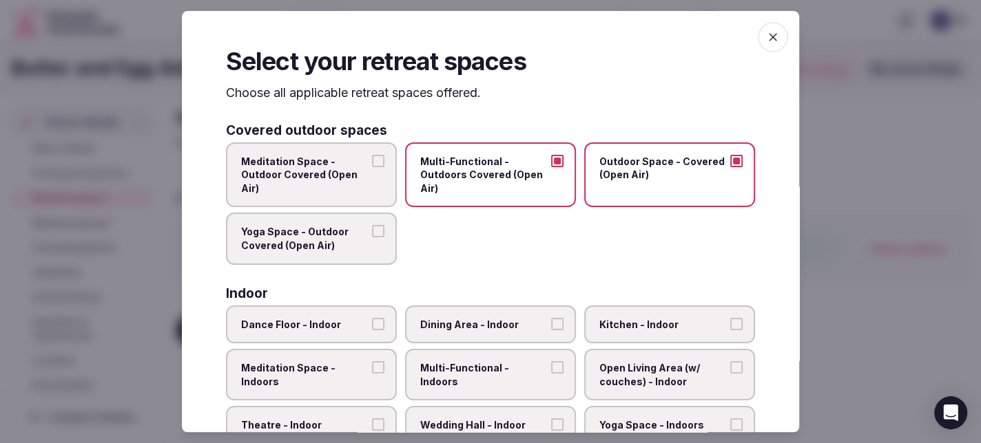
click at [768, 36] on icon "button" at bounding box center [772, 37] width 8 height 8
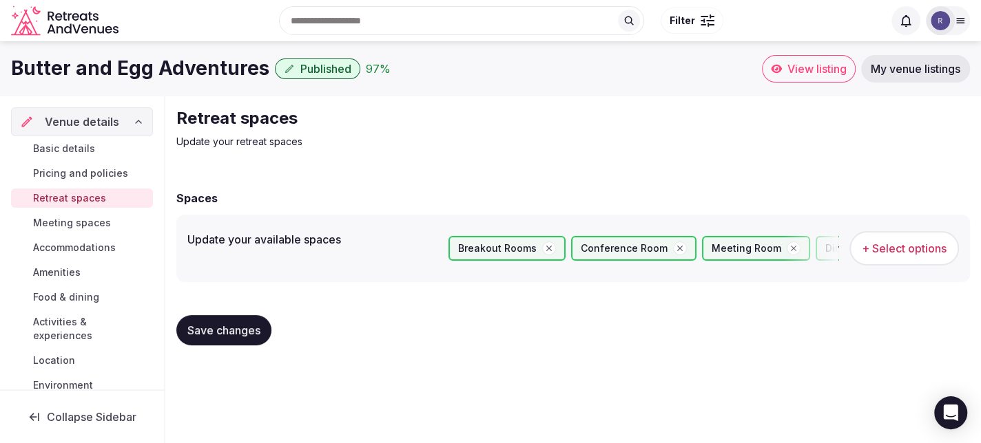
click at [91, 220] on span "Meeting spaces" at bounding box center [72, 223] width 78 height 14
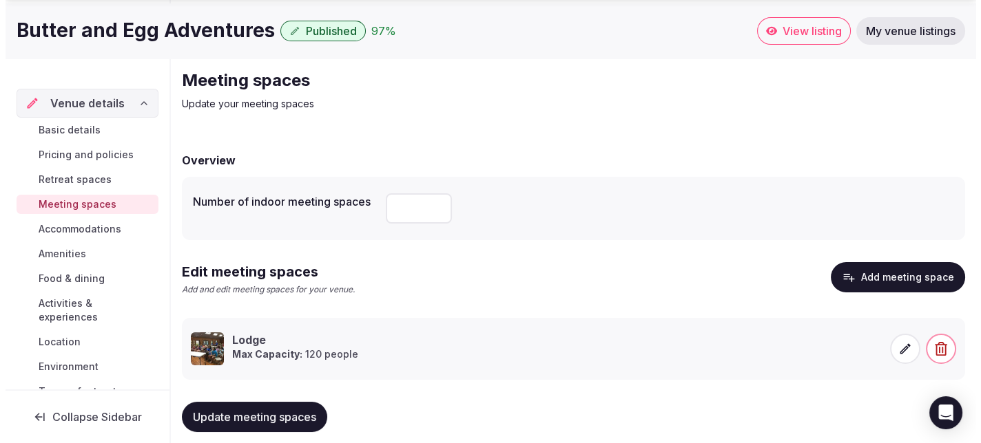
scroll to position [59, 0]
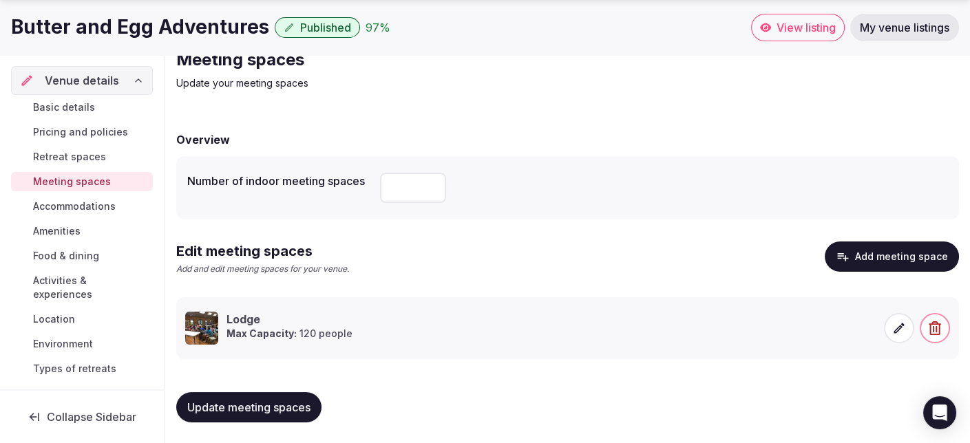
click at [897, 329] on icon at bounding box center [899, 328] width 10 height 10
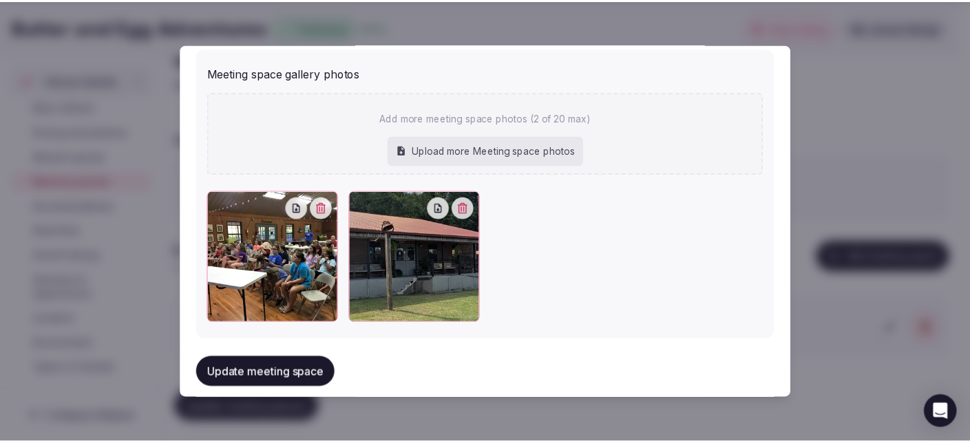
scroll to position [1078, 0]
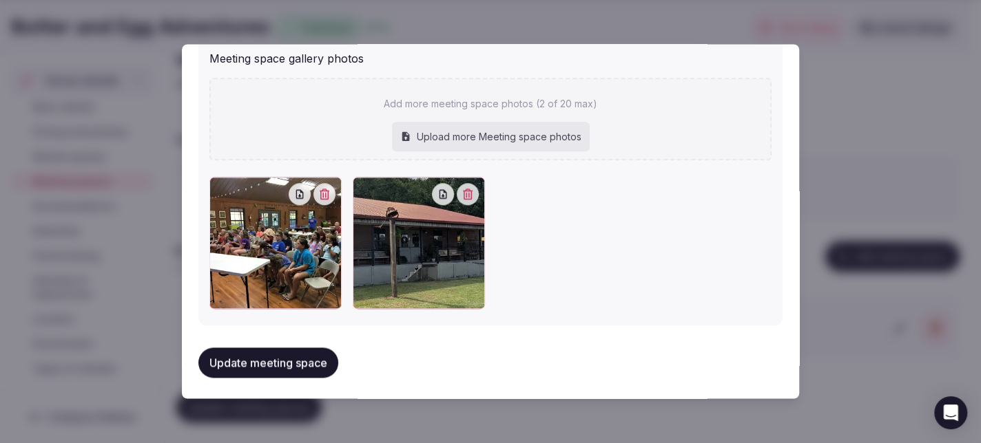
click at [841, 182] on div at bounding box center [490, 221] width 981 height 443
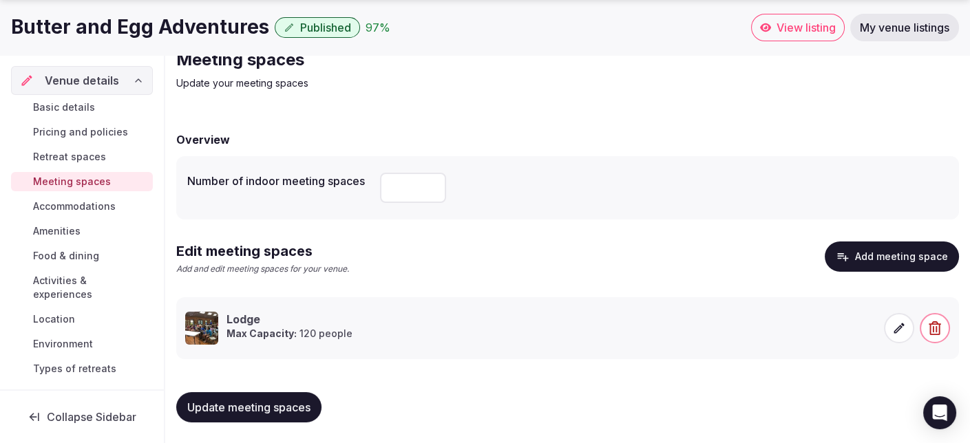
click at [63, 207] on span "Accommodations" at bounding box center [74, 207] width 83 height 14
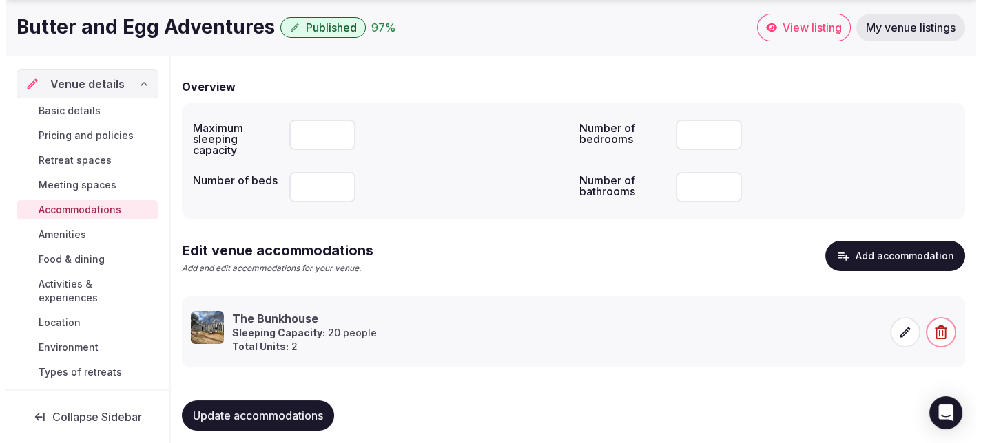
scroll to position [121, 0]
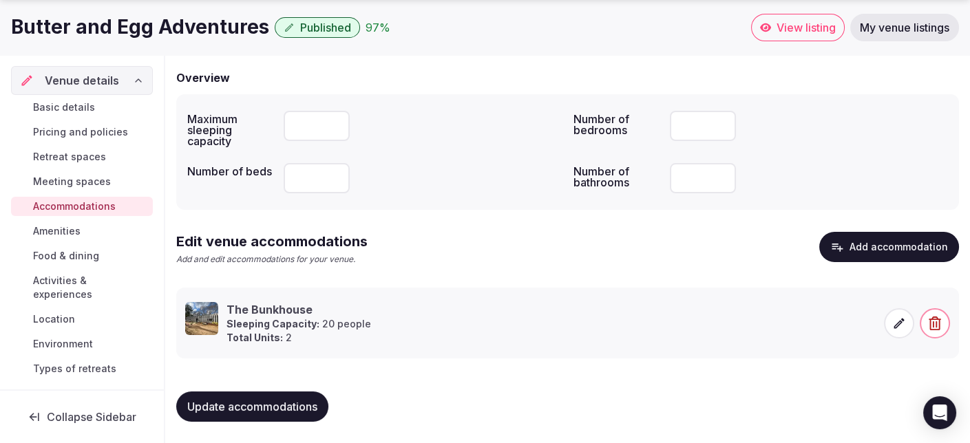
click at [901, 321] on icon at bounding box center [899, 323] width 10 height 10
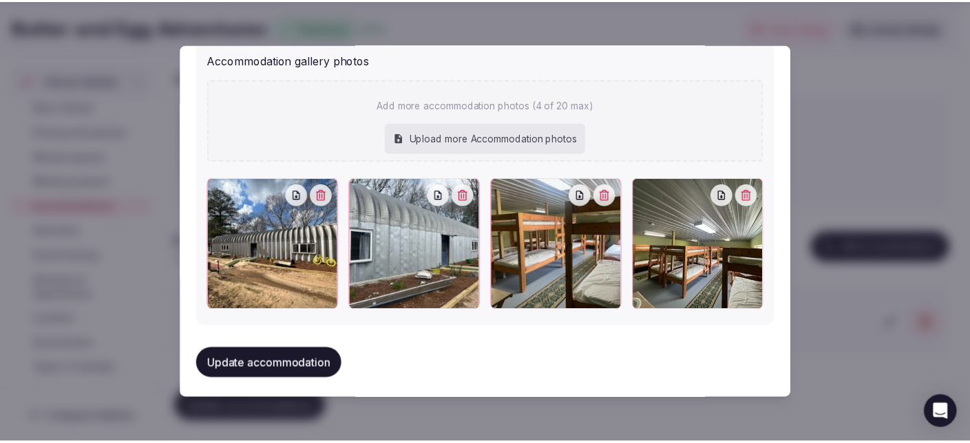
scroll to position [1536, 0]
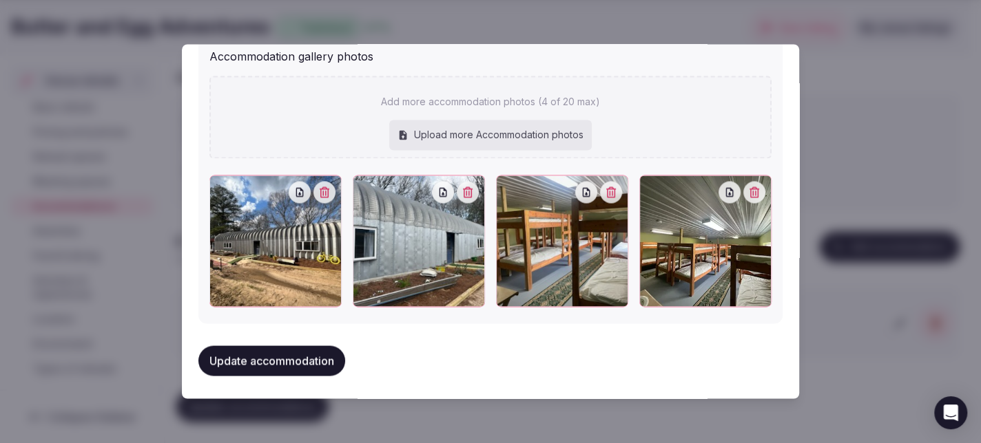
click at [816, 131] on div at bounding box center [490, 221] width 981 height 443
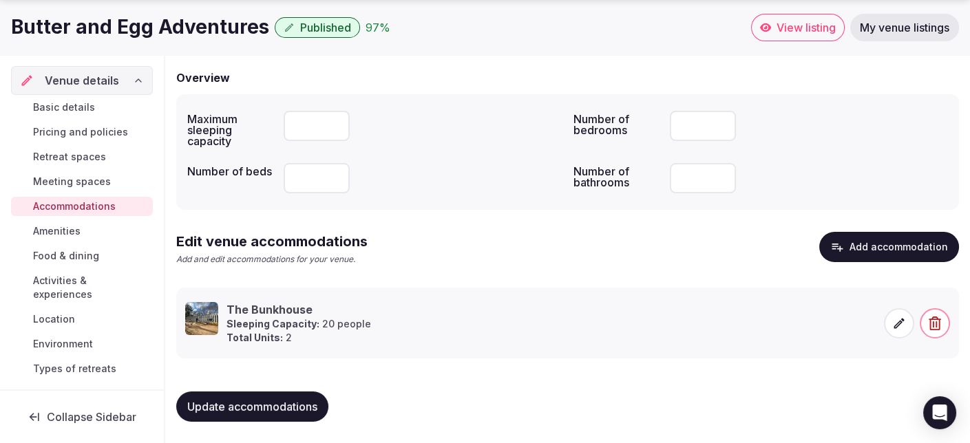
click at [76, 231] on span "Amenities" at bounding box center [57, 231] width 48 height 14
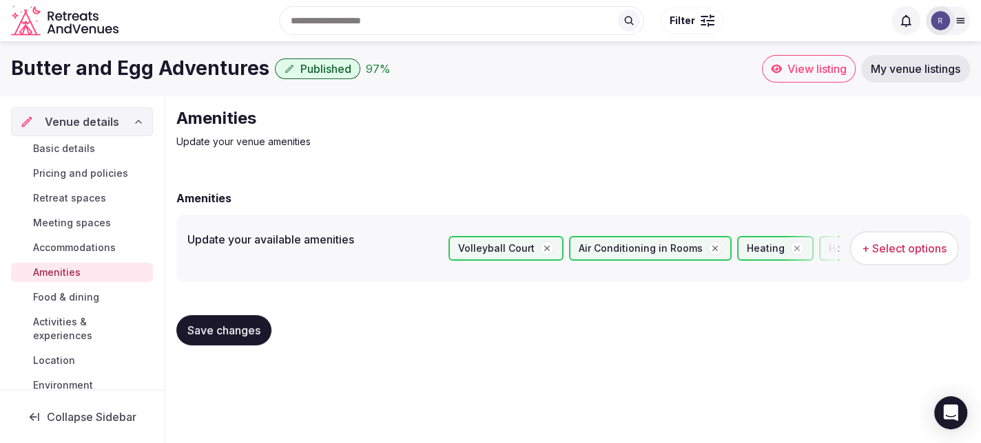
click at [59, 293] on span "Food & dining" at bounding box center [66, 298] width 66 height 14
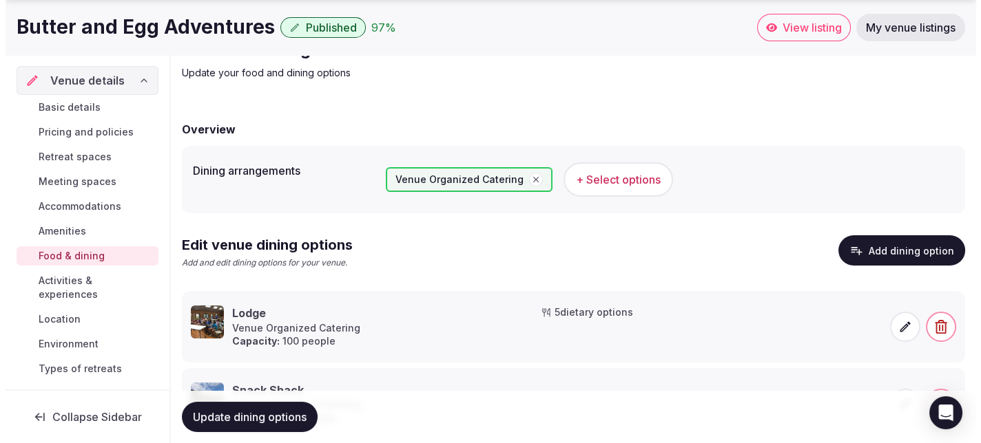
scroll to position [138, 0]
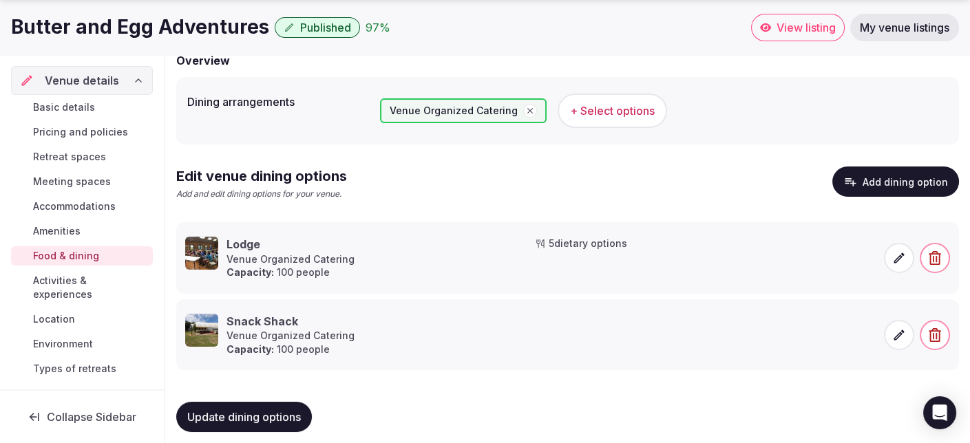
click at [901, 257] on icon at bounding box center [899, 258] width 10 height 10
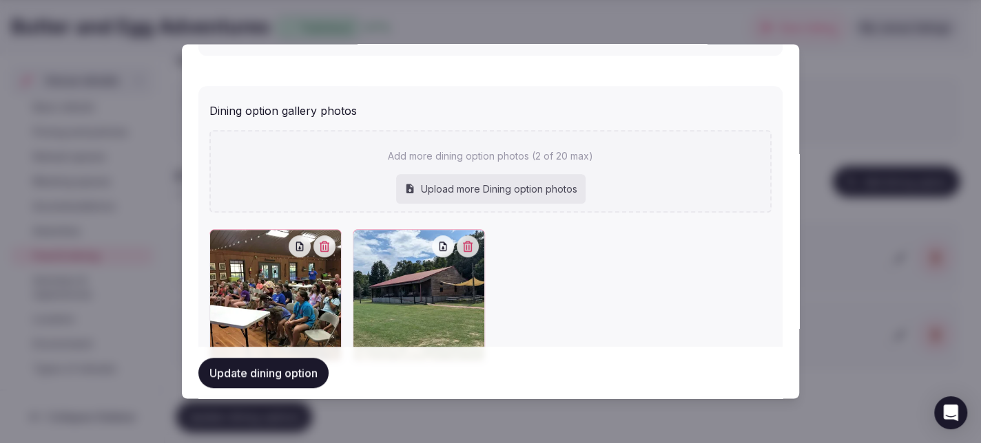
scroll to position [609, 0]
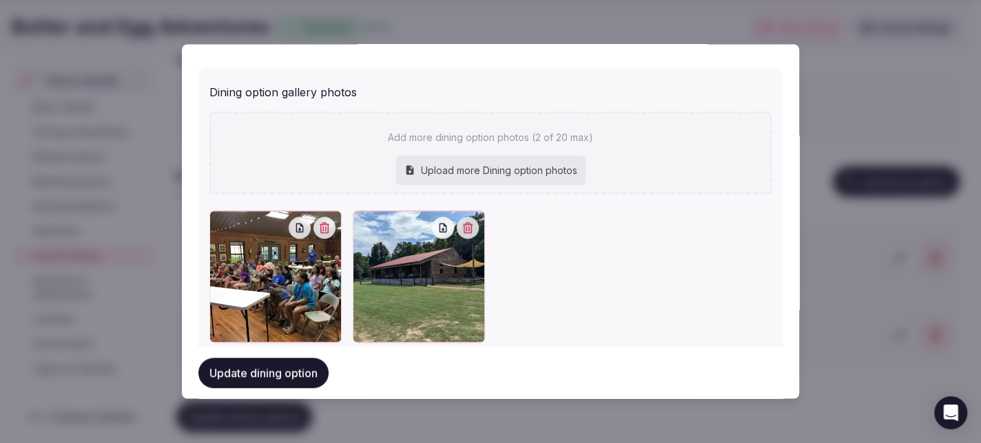
click at [820, 140] on div at bounding box center [490, 221] width 981 height 443
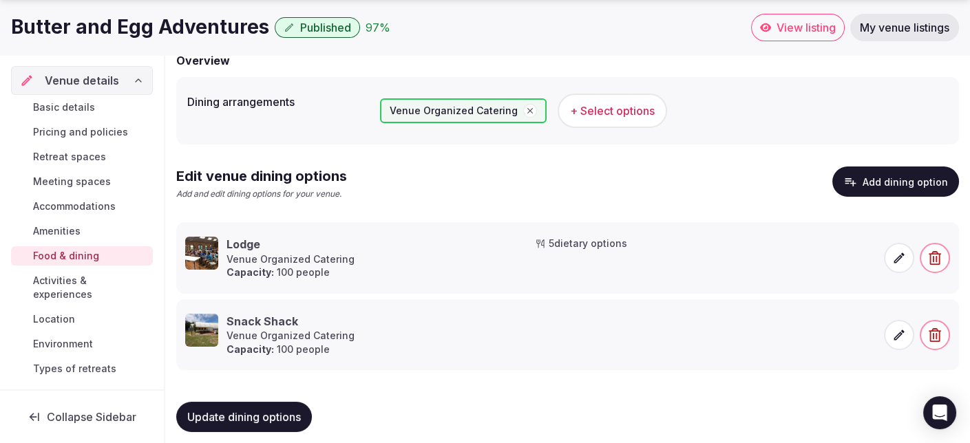
click at [893, 328] on icon at bounding box center [899, 335] width 14 height 14
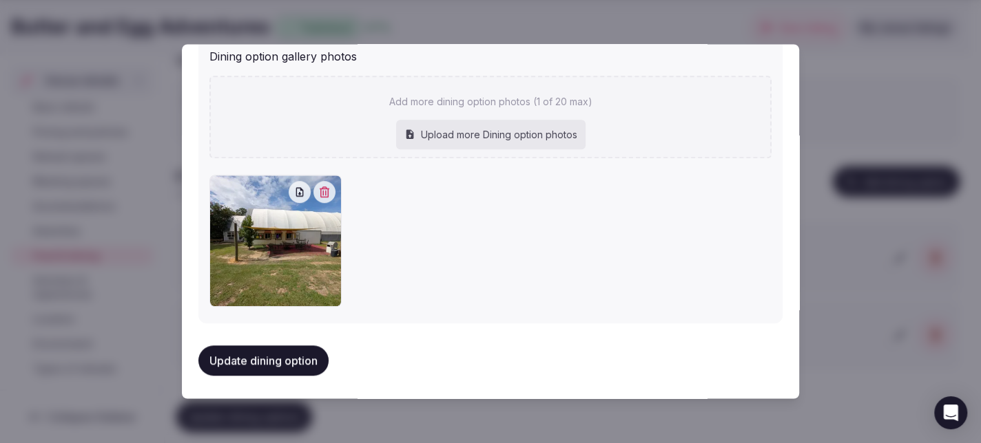
click at [829, 276] on div at bounding box center [490, 221] width 981 height 443
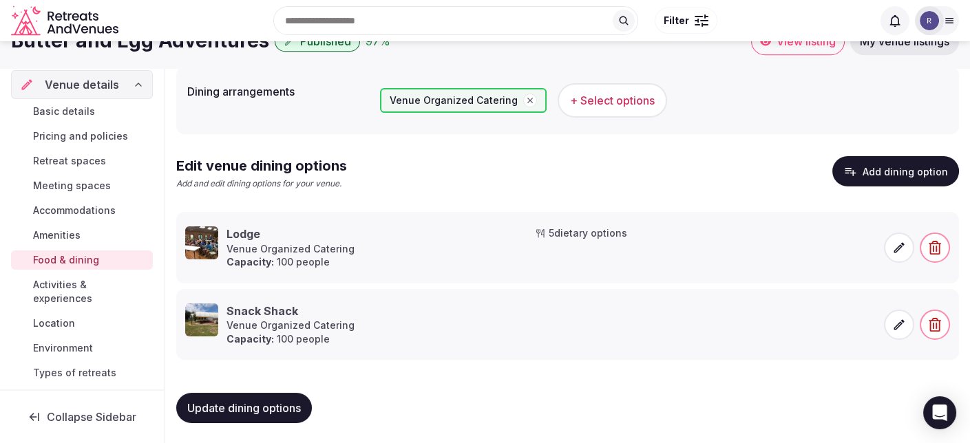
scroll to position [0, 0]
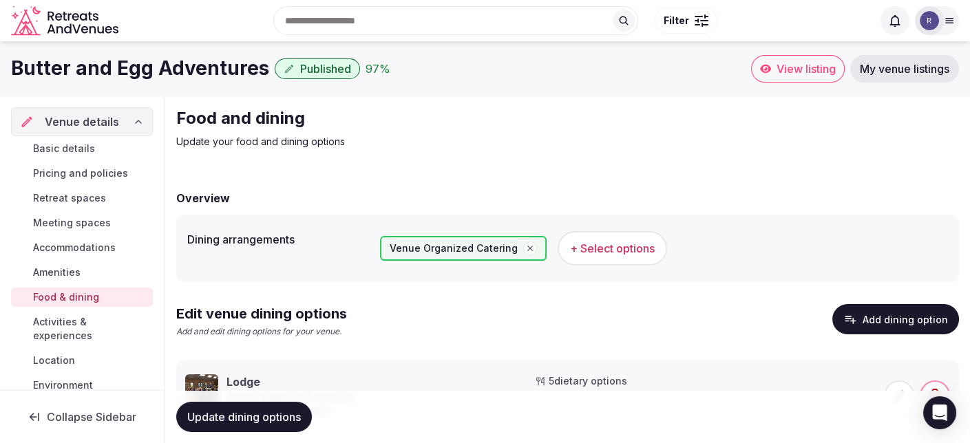
click at [806, 65] on span "View listing" at bounding box center [806, 69] width 59 height 14
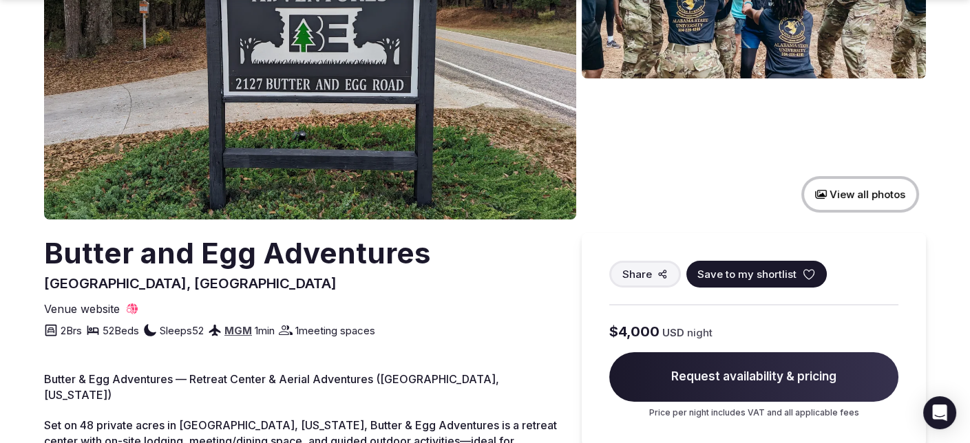
scroll to position [207, 0]
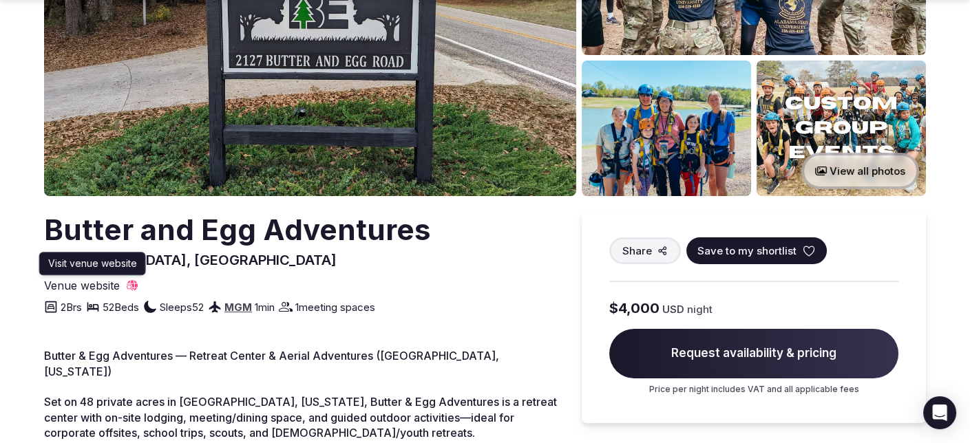
click at [132, 282] on icon at bounding box center [132, 285] width 11 height 11
